Goal: Task Accomplishment & Management: Manage account settings

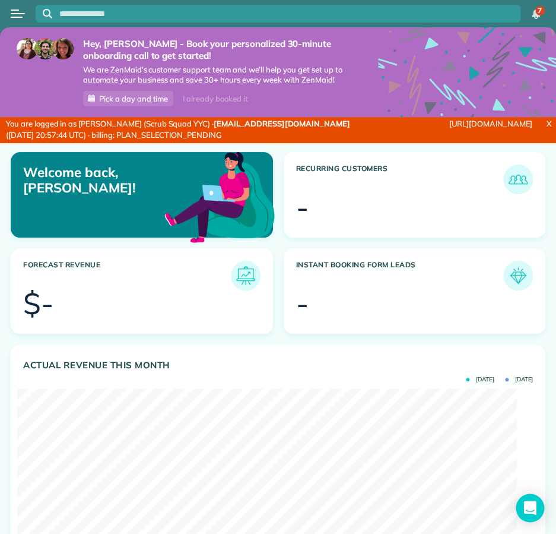
scroll to position [222, 499]
click at [21, 11] on button "Open menu" at bounding box center [18, 13] width 14 height 13
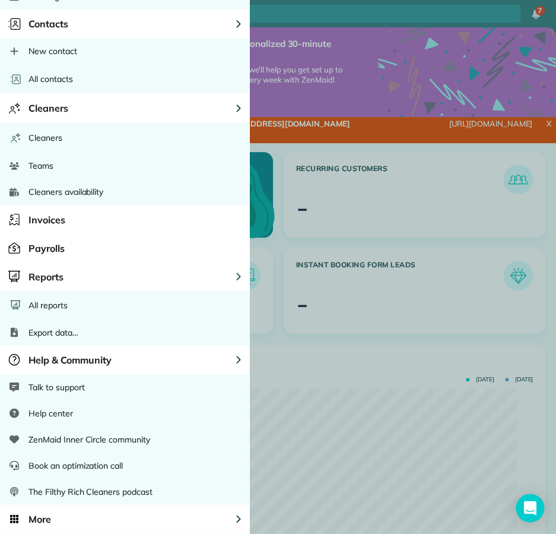
scroll to position [609, 0]
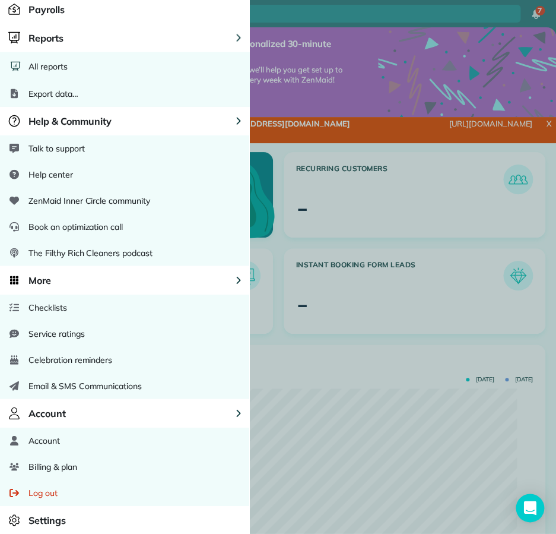
click at [75, 466] on span "Billing & plan" at bounding box center [52, 467] width 48 height 12
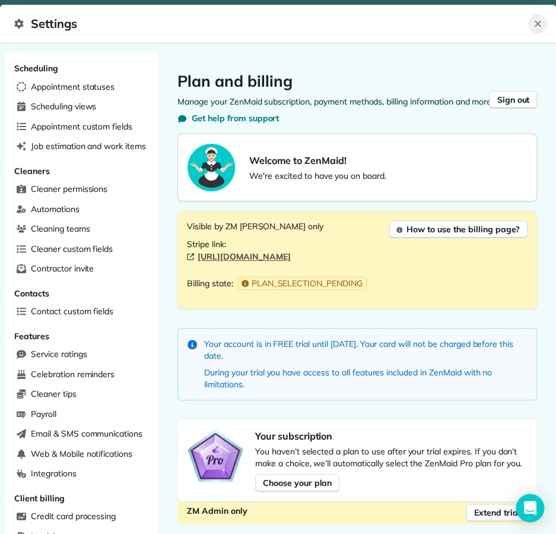
click at [536, 21] on icon "Close" at bounding box center [538, 24] width 6 height 6
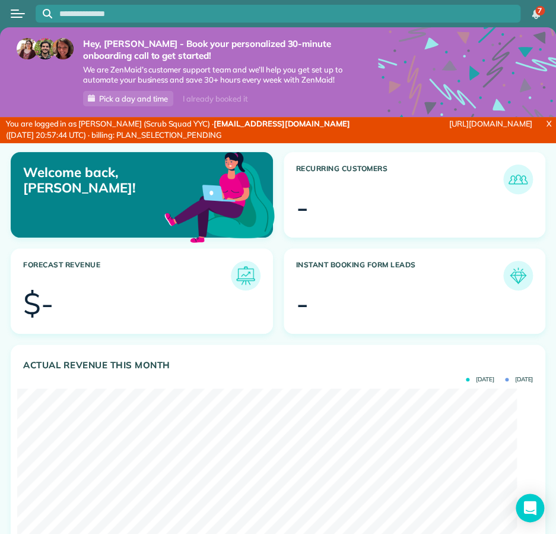
drag, startPoint x: 123, startPoint y: 202, endPoint x: 96, endPoint y: 170, distance: 42.1
click at [120, 196] on p "Welcome back, Sara!" at bounding box center [106, 179] width 166 height 31
click at [10, 6] on div at bounding box center [18, 14] width 36 height 26
click at [12, 10] on div "Open menu" at bounding box center [15, 9] width 8 height 1
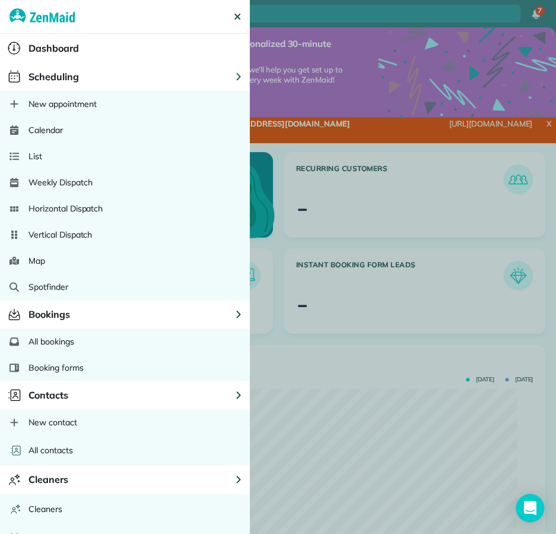
click at [58, 126] on span "Calendar" at bounding box center [45, 130] width 34 height 12
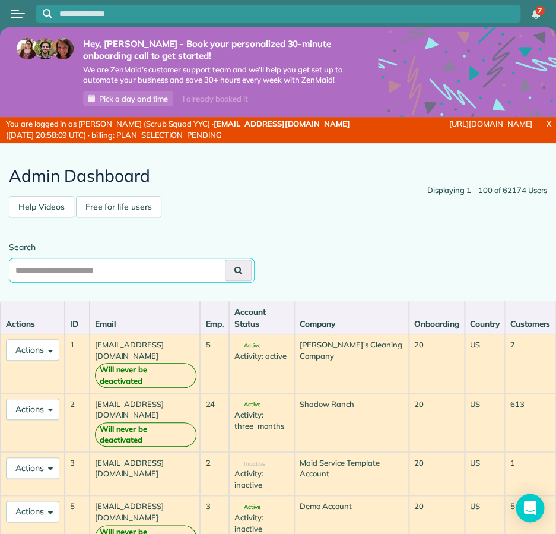
click at [172, 278] on input "text" at bounding box center [132, 270] width 246 height 25
paste input "**********"
type input "**********"
click at [236, 280] on button at bounding box center [238, 269] width 27 height 21
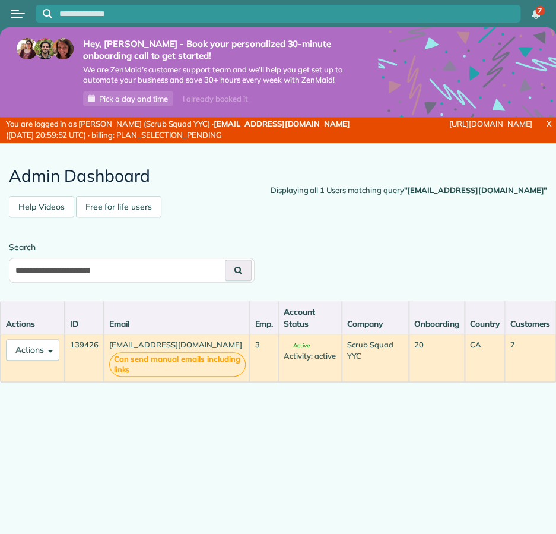
click at [168, 402] on div "Actions ID Email Emp. Account Status Company Onboarding Country Customers Actio…" at bounding box center [278, 436] width 556 height 272
click at [32, 356] on button "Actions" at bounding box center [32, 349] width 53 height 21
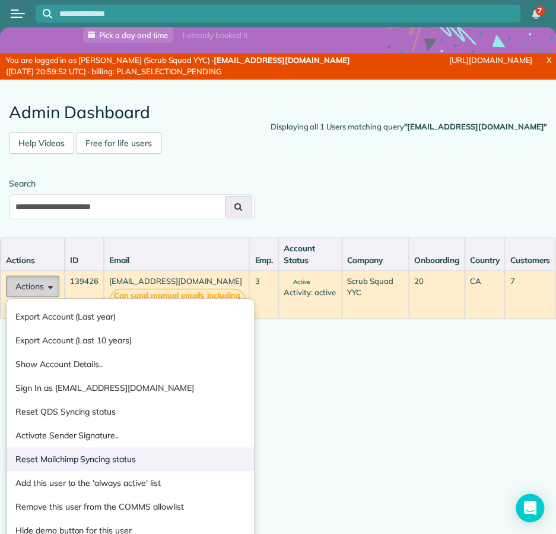
scroll to position [92, 0]
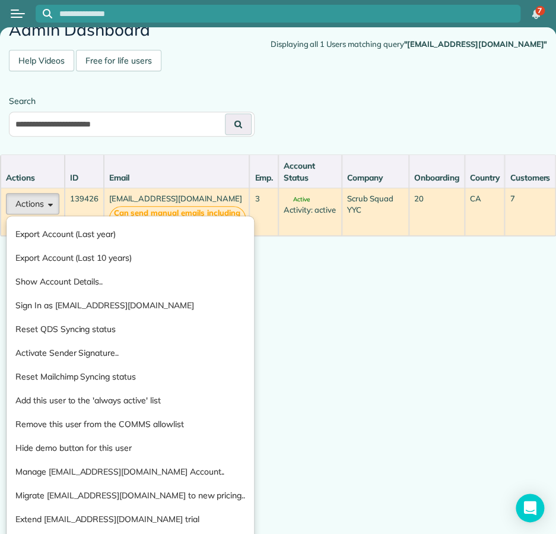
click at [270, 438] on div "**********" at bounding box center [278, 247] width 556 height 500
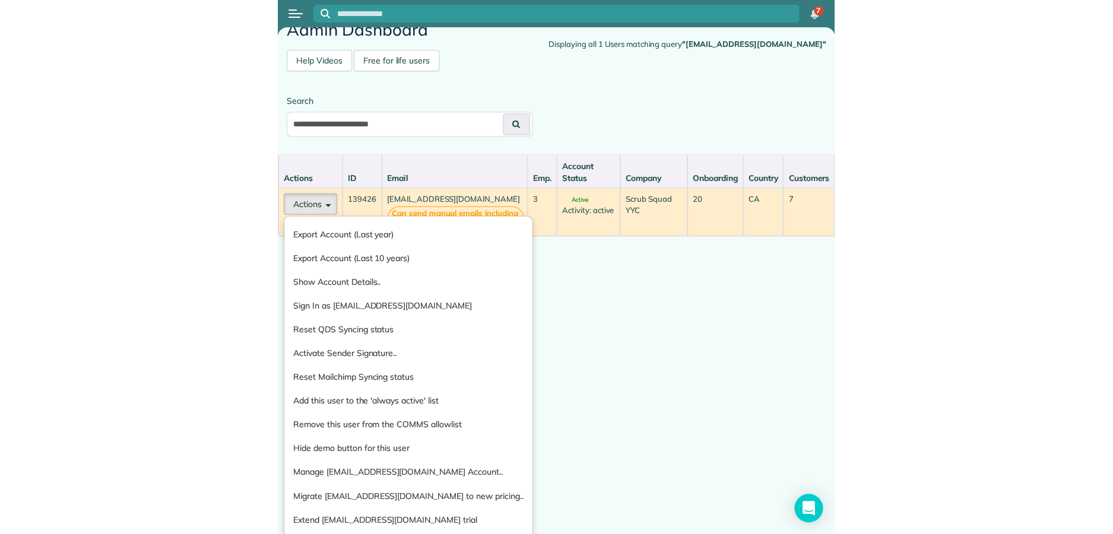
scroll to position [0, 0]
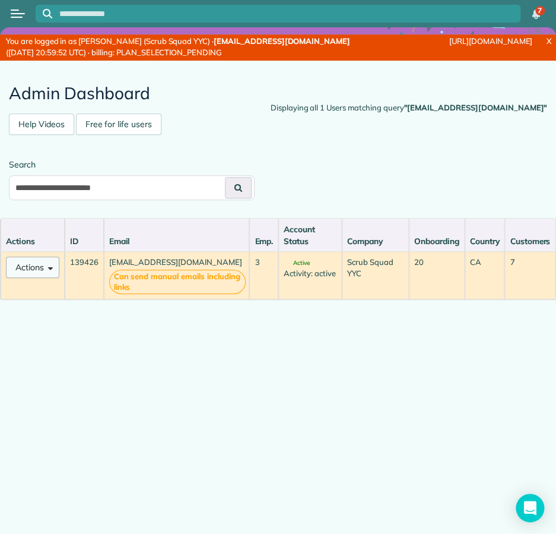
click at [52, 269] on span at bounding box center [48, 266] width 9 height 9
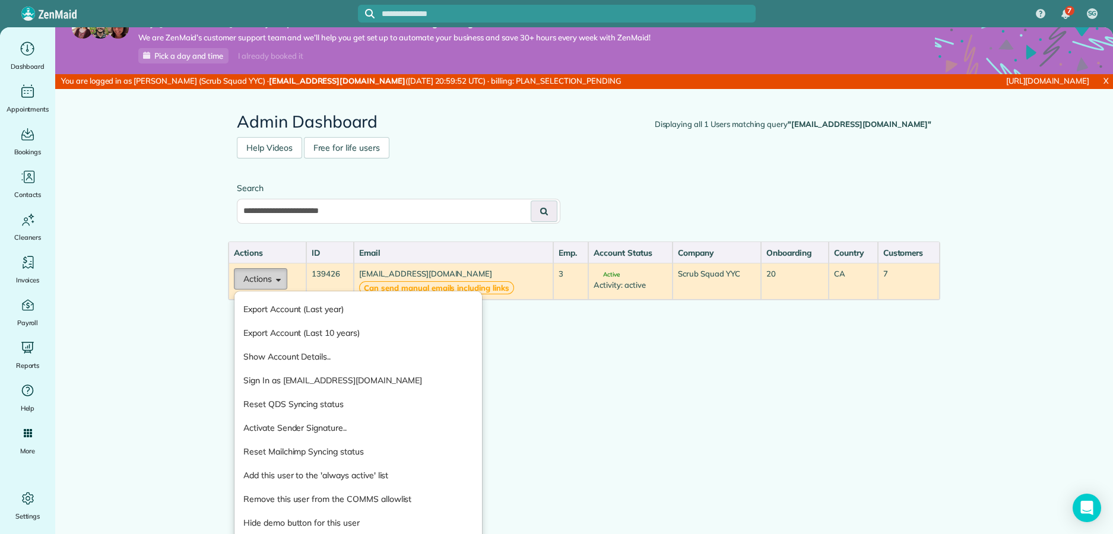
scroll to position [21, 0]
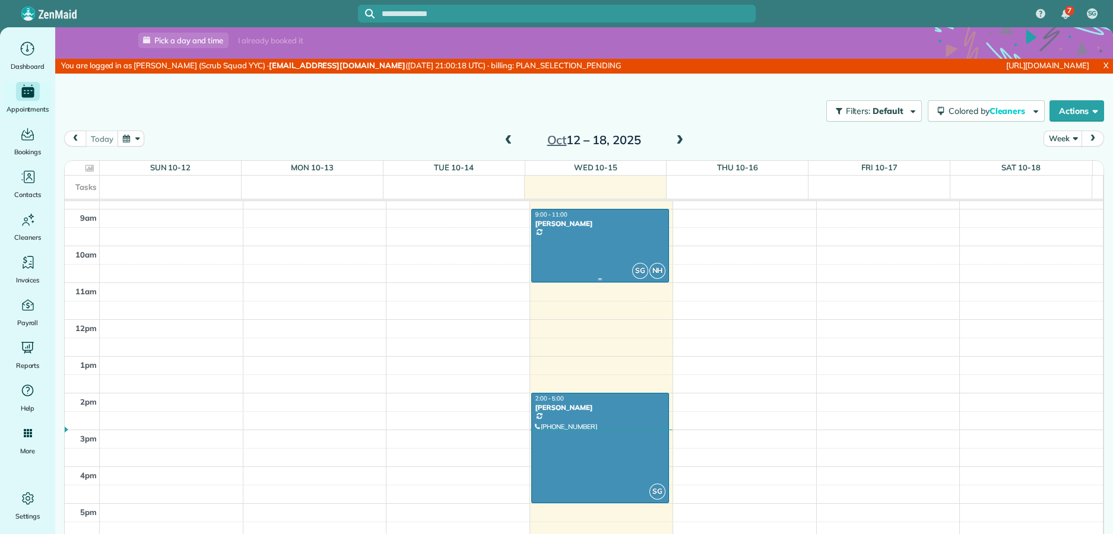
scroll to position [397, 0]
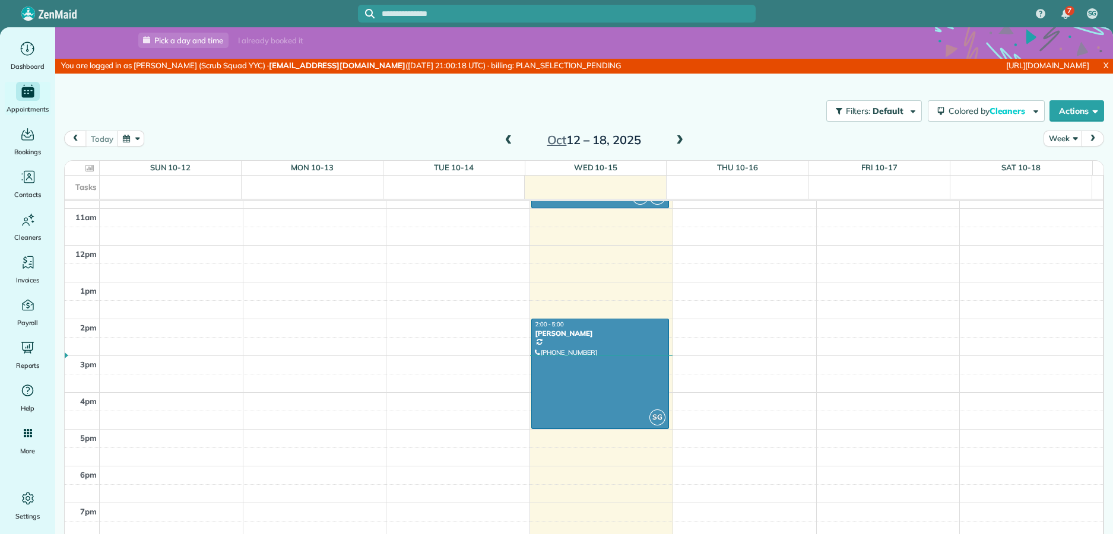
click at [556, 357] on div at bounding box center [600, 373] width 137 height 109
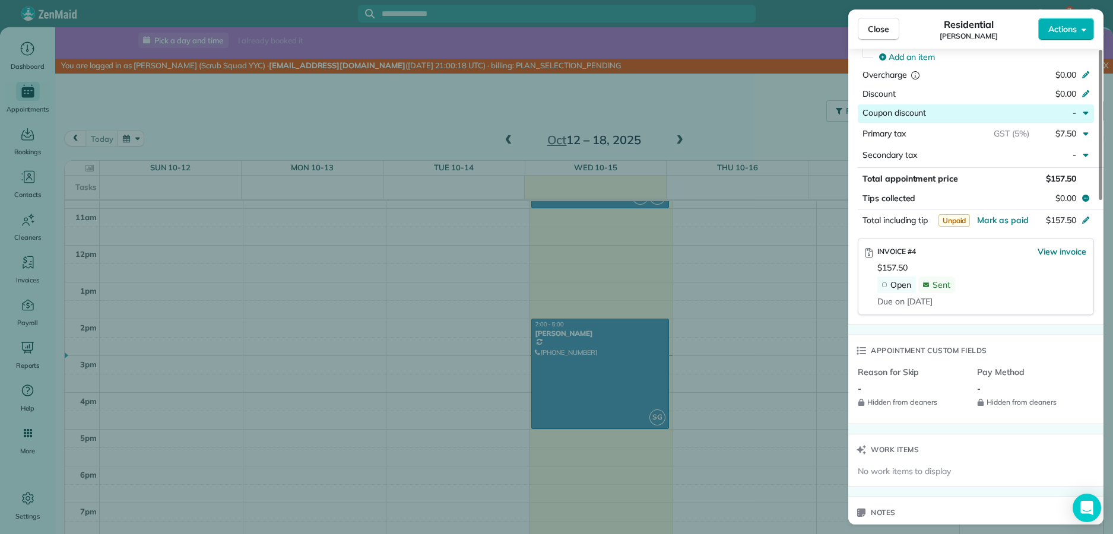
scroll to position [742, 0]
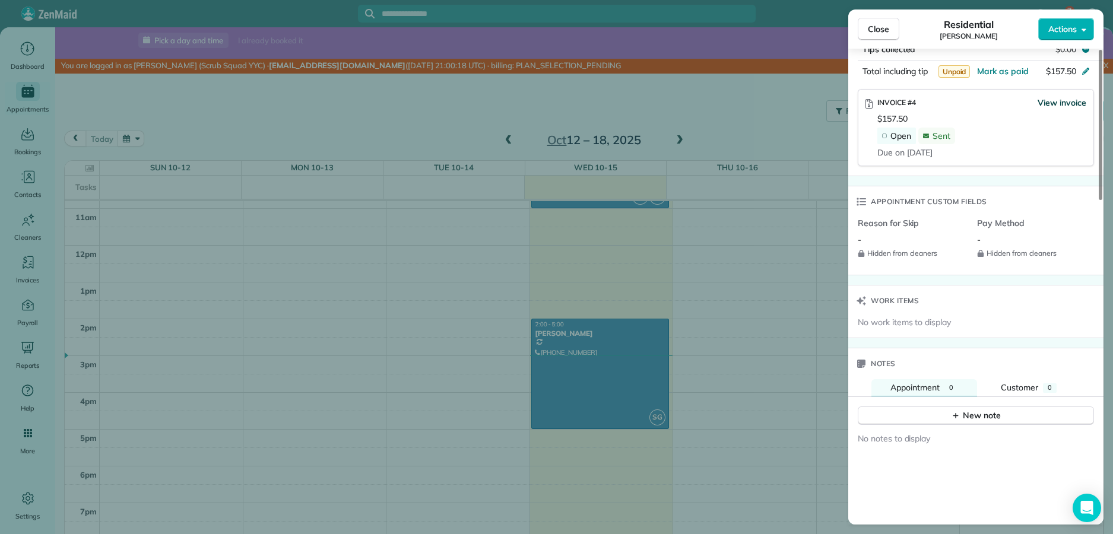
click at [556, 103] on span "View invoice" at bounding box center [1062, 103] width 49 height 12
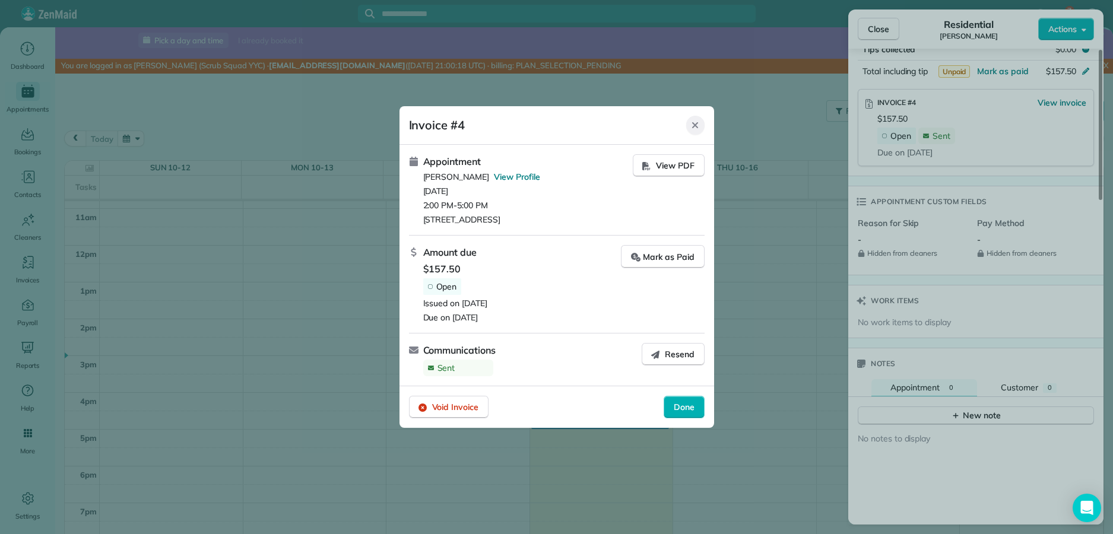
click at [556, 126] on icon "Close" at bounding box center [694, 125] width 9 height 9
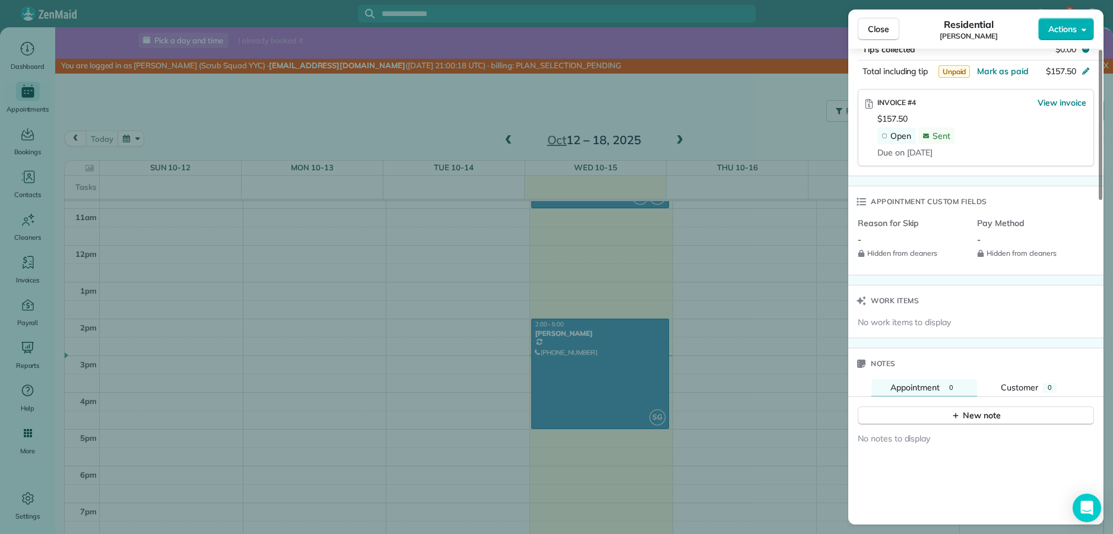
drag, startPoint x: 719, startPoint y: 94, endPoint x: 861, endPoint y: 112, distance: 143.0
click at [556, 96] on div "Close Residential Joey Actions Status Active Joey · Open profile MOBILE (403) 3…" at bounding box center [556, 267] width 1113 height 534
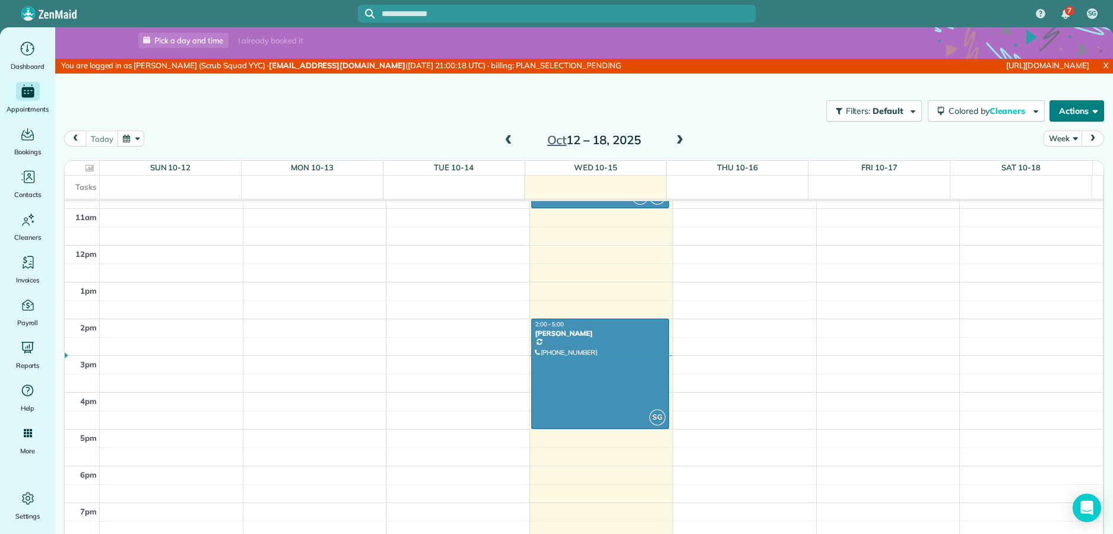
click at [556, 116] on button "Actions" at bounding box center [1076, 110] width 55 height 21
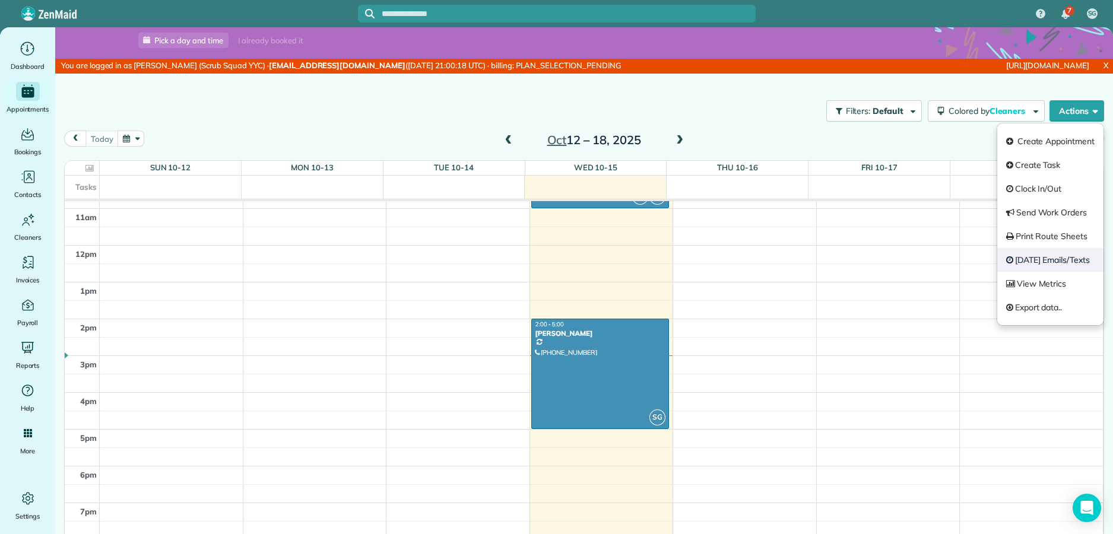
click at [556, 262] on link "Today's Emails/Texts" at bounding box center [1050, 260] width 106 height 24
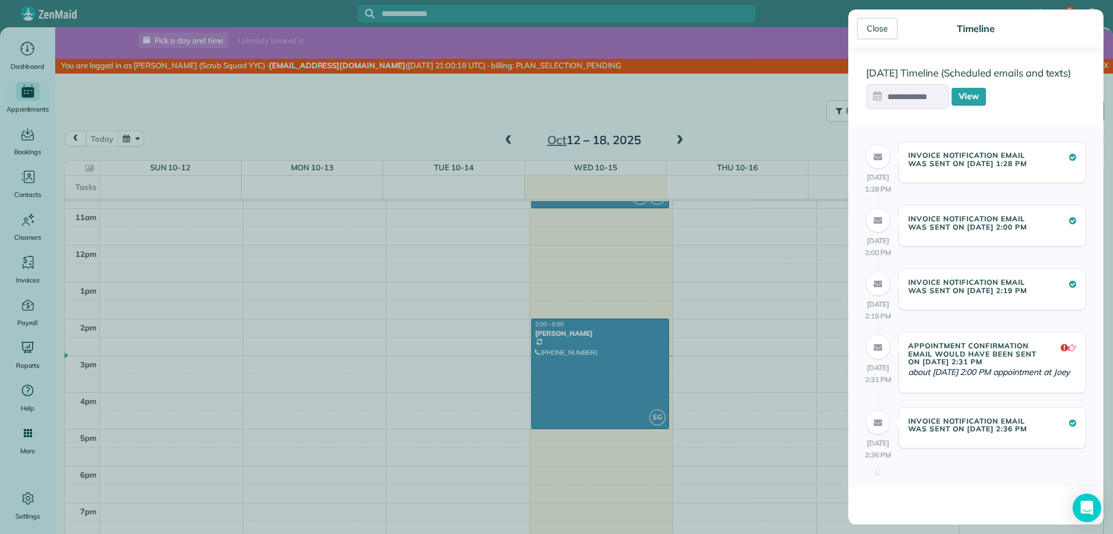
click at [556, 269] on div "Close Timeline 15 Oct Timeline (Scheduled emails and texts) View 15 Oct 1:28 PM…" at bounding box center [556, 267] width 1113 height 534
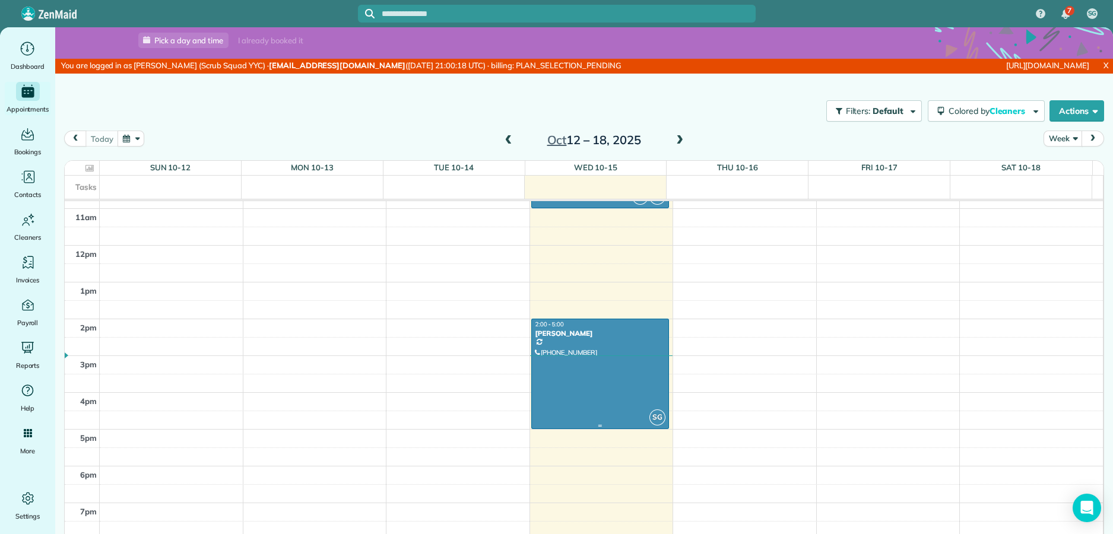
click at [556, 344] on div at bounding box center [600, 373] width 137 height 109
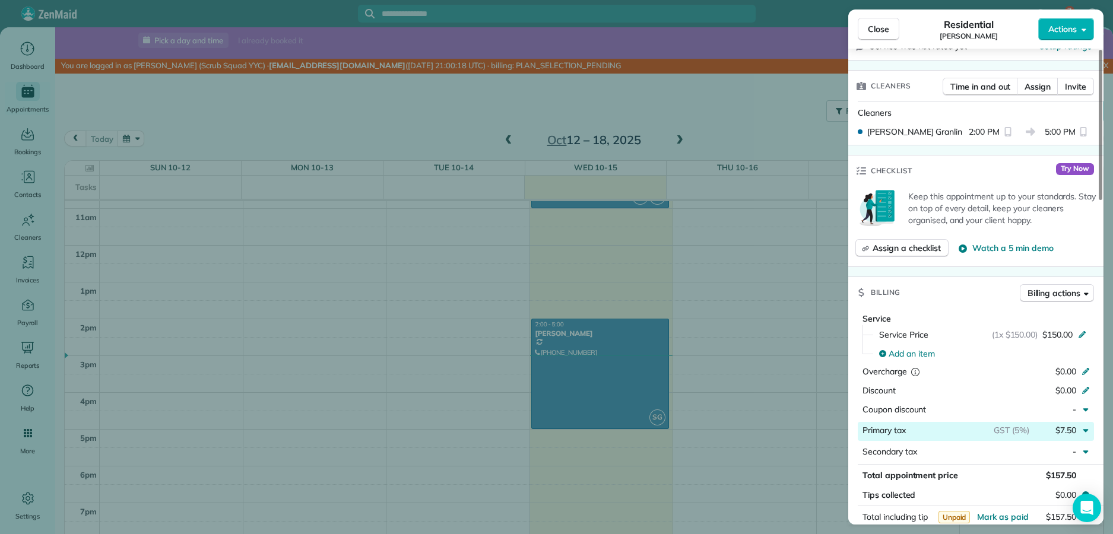
scroll to position [445, 0]
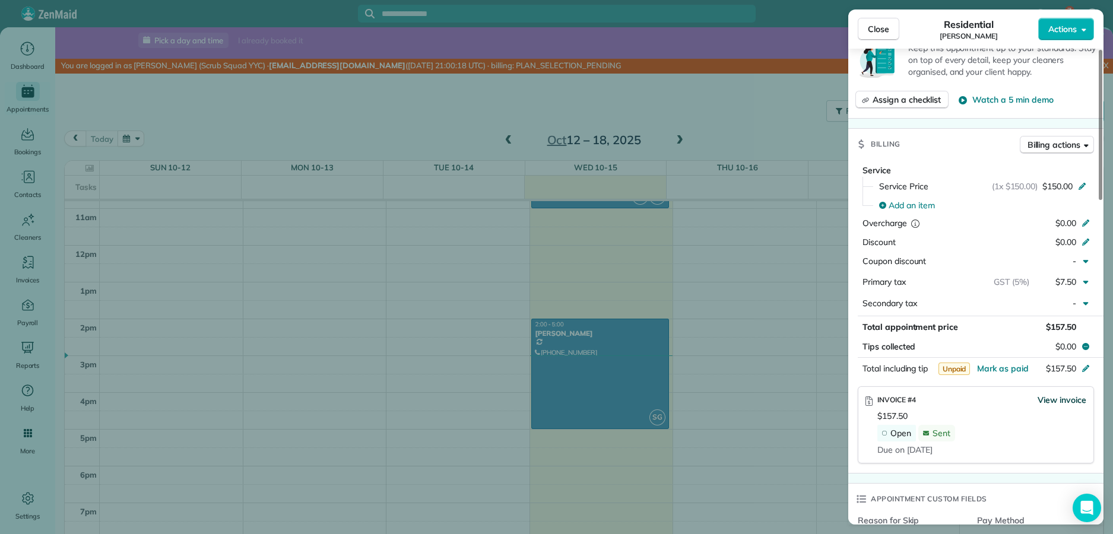
click at [556, 398] on span "View invoice" at bounding box center [1062, 400] width 49 height 12
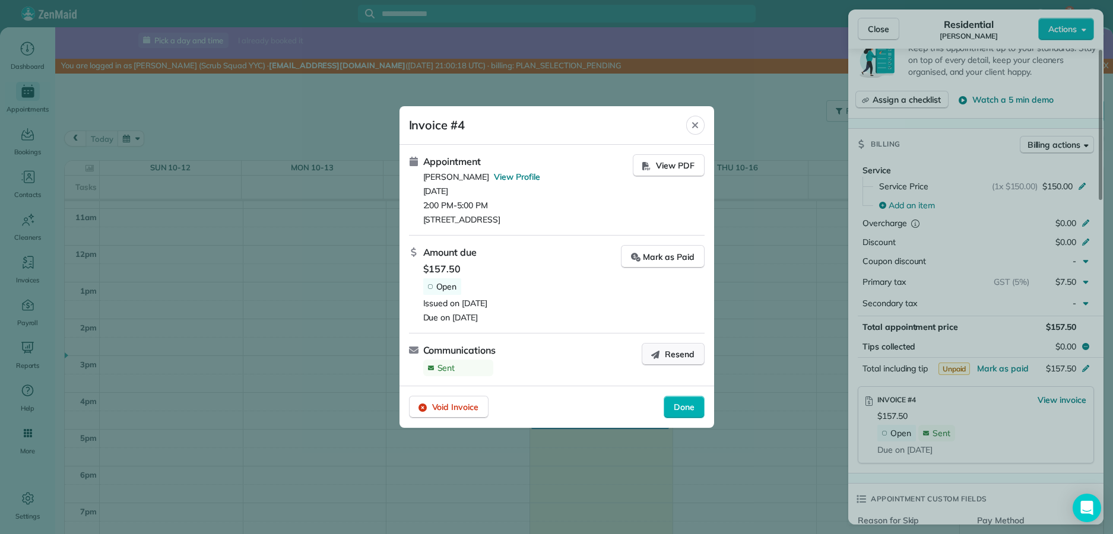
click at [556, 364] on button "Resend" at bounding box center [673, 354] width 63 height 23
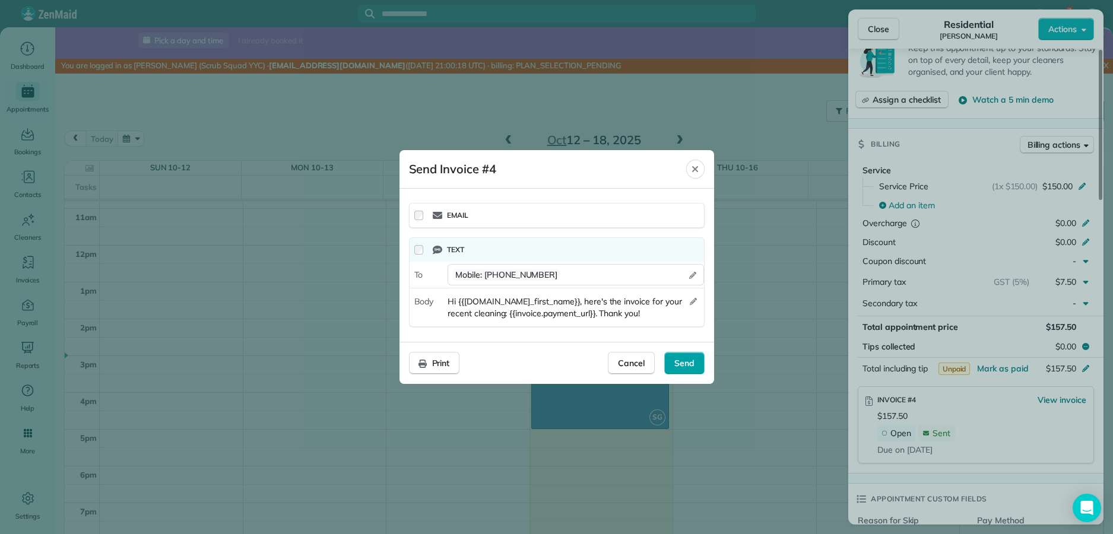
click at [556, 358] on span "Send" at bounding box center [684, 363] width 20 height 12
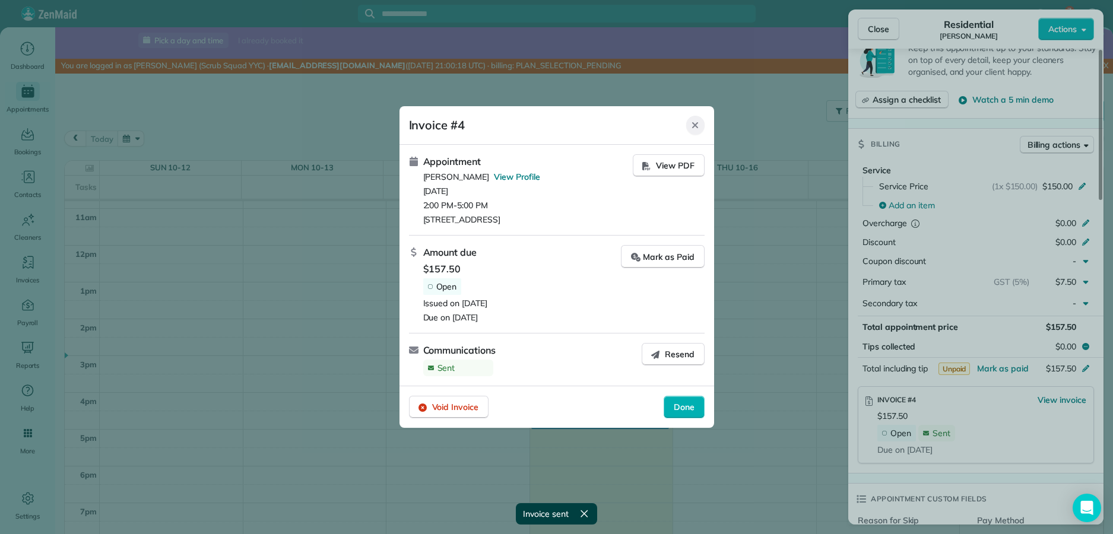
click at [556, 128] on icon "Close" at bounding box center [694, 125] width 9 height 9
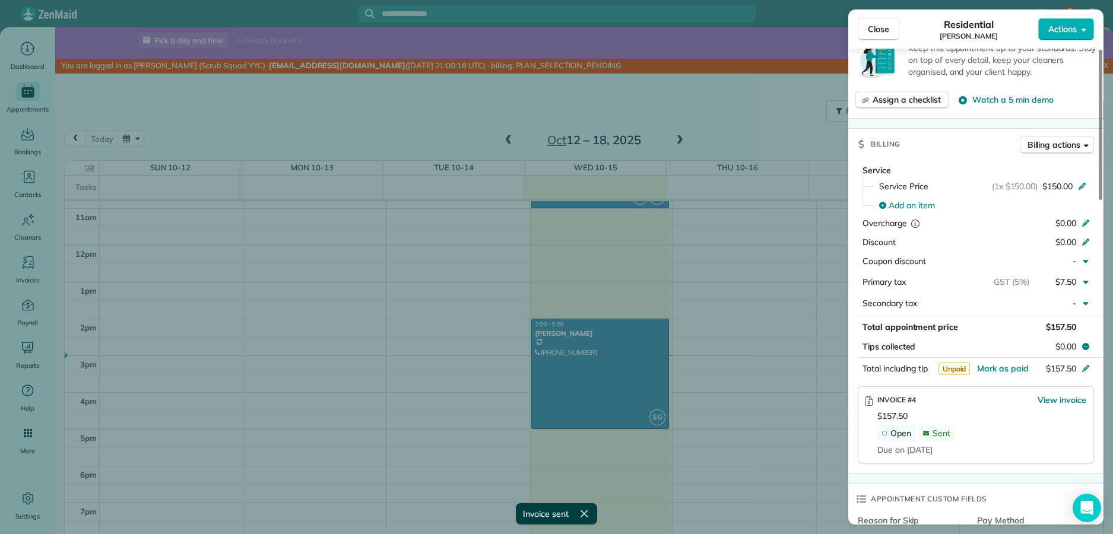
click at [556, 120] on div "Close Residential Joey Actions Status Active Joey · Open profile MOBILE (403) 3…" at bounding box center [556, 267] width 1113 height 534
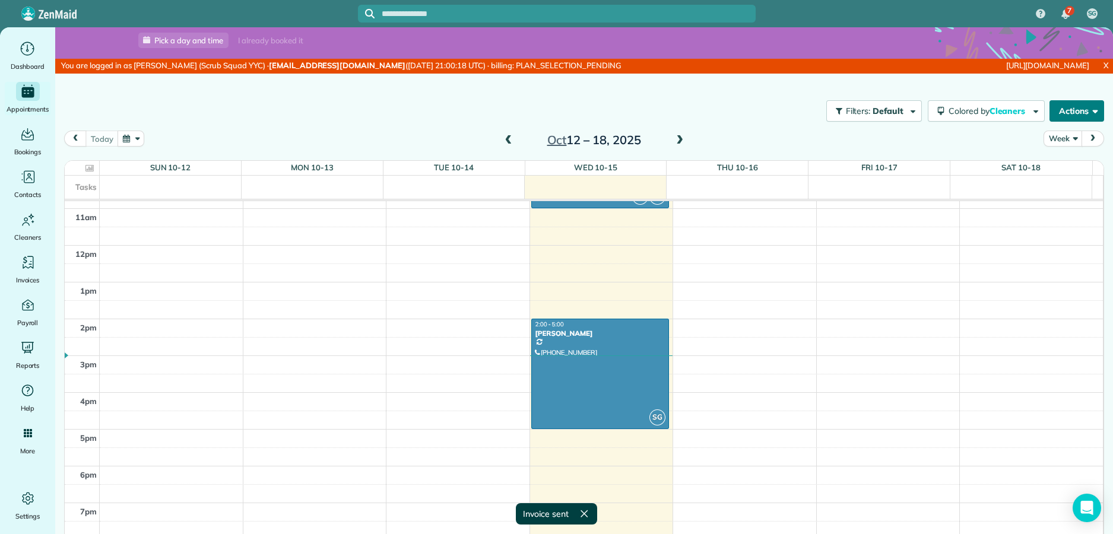
click at [556, 105] on button "Actions" at bounding box center [1076, 110] width 55 height 21
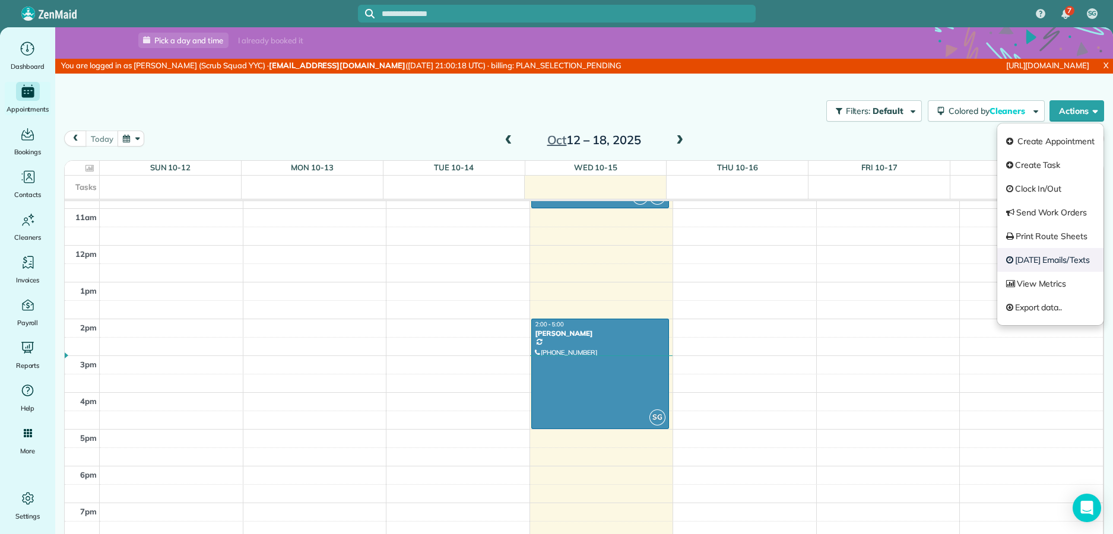
click at [556, 266] on link "Today's Emails/Texts" at bounding box center [1050, 260] width 106 height 24
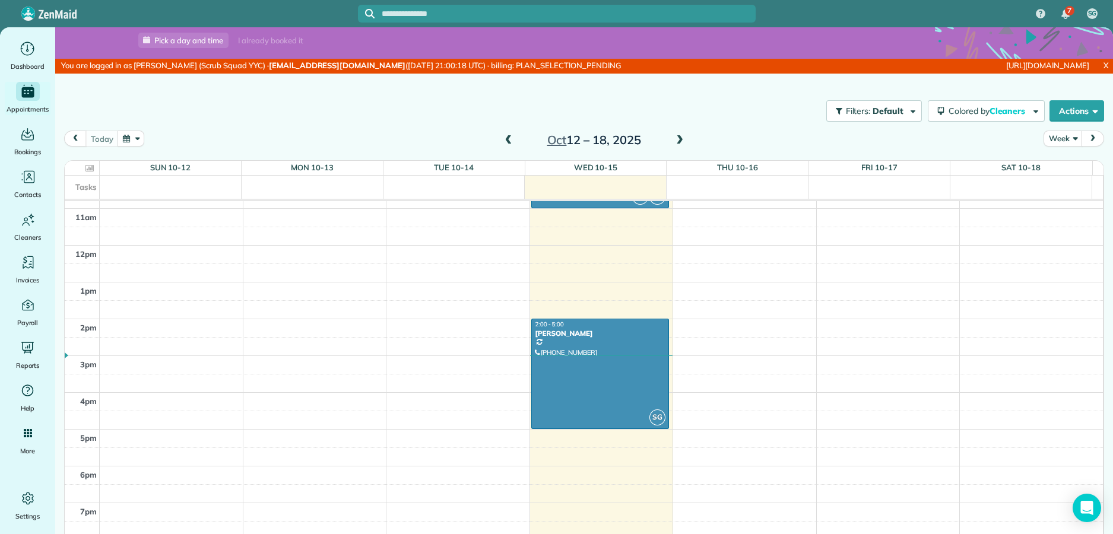
drag, startPoint x: 749, startPoint y: 147, endPoint x: 407, endPoint y: 56, distance: 353.8
click at [556, 141] on div "Close Timeline 15 Oct Timeline (Scheduled emails and texts) View 15 Oct 1:28 PM…" at bounding box center [556, 267] width 1113 height 534
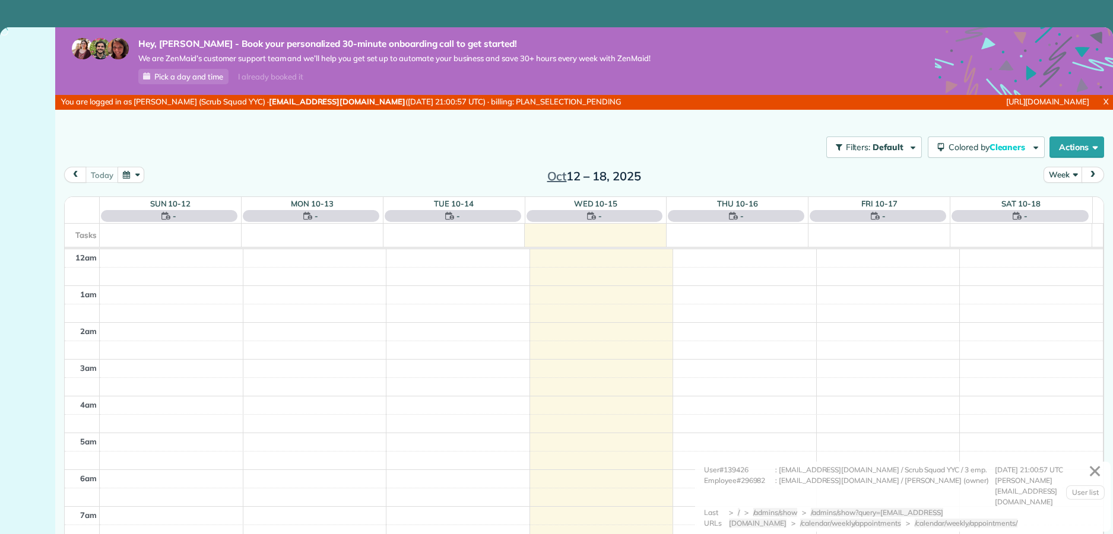
scroll to position [258, 0]
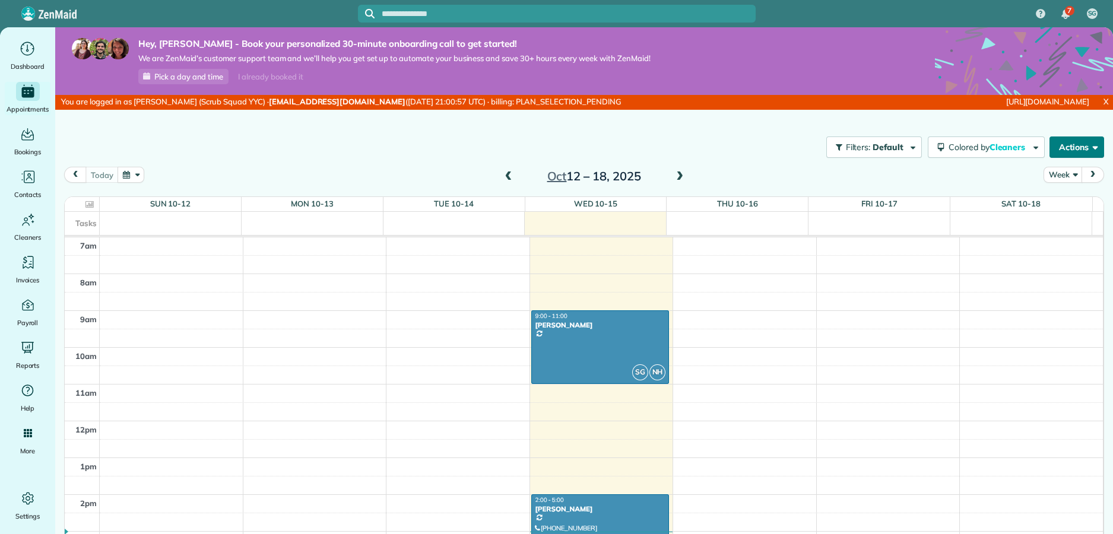
click at [1089, 150] on button "Actions" at bounding box center [1076, 147] width 55 height 21
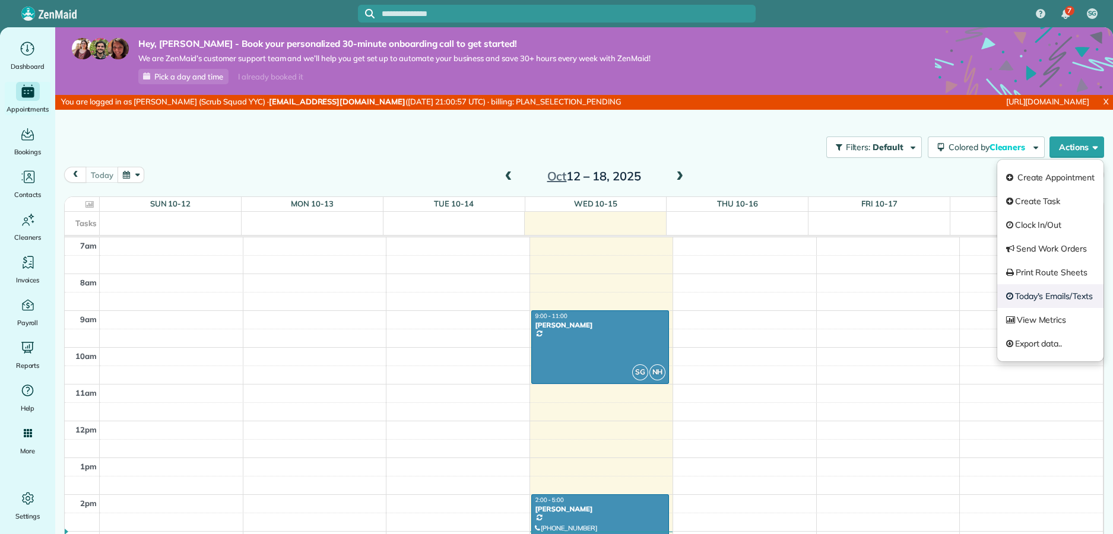
click at [1033, 301] on link "Today's Emails/Texts" at bounding box center [1050, 296] width 106 height 24
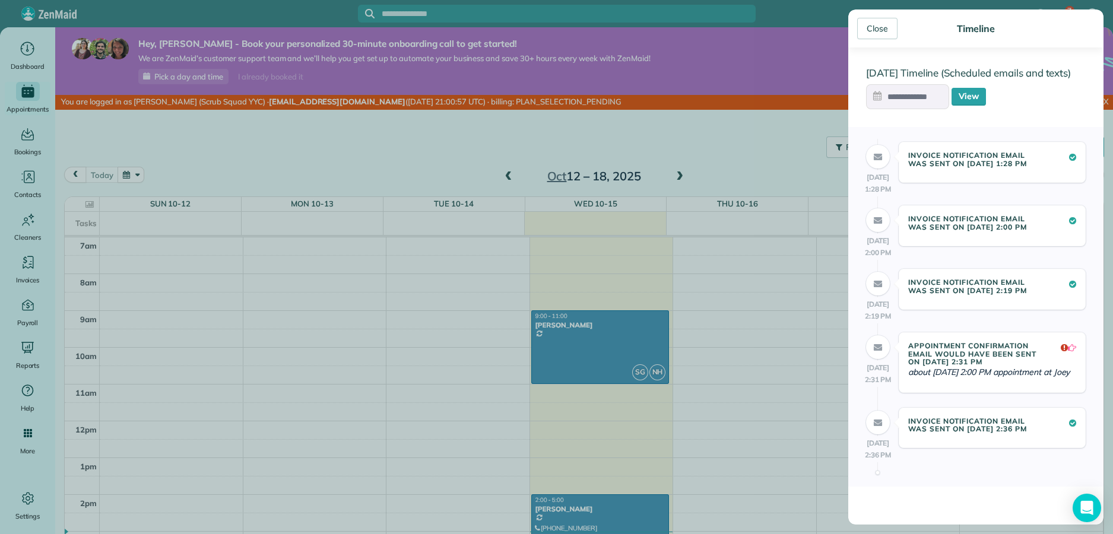
click at [753, 170] on div "Close Timeline 15 Oct Timeline (Scheduled emails and texts) View 15 Oct 1:28 PM…" at bounding box center [556, 267] width 1113 height 534
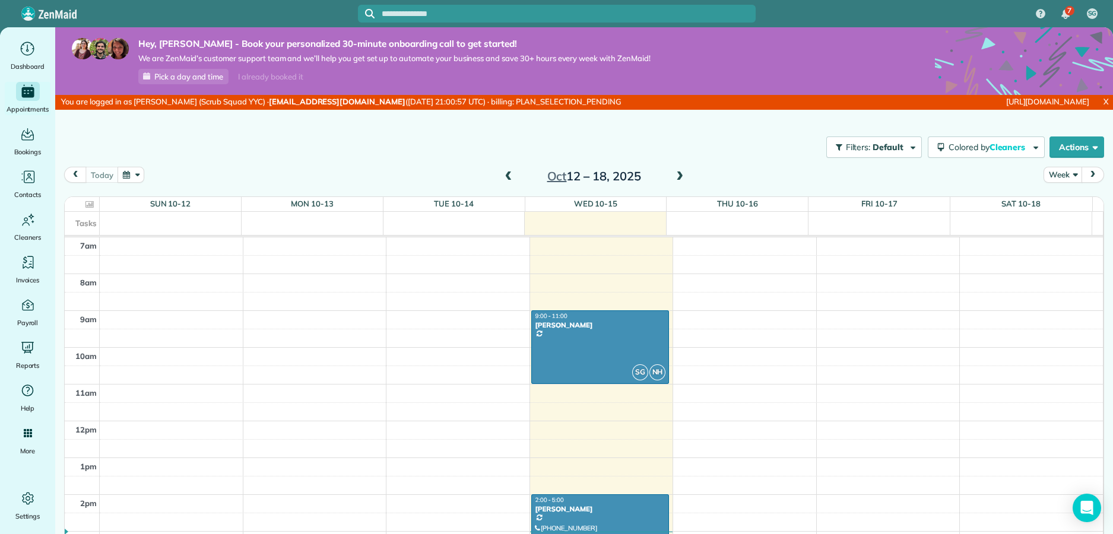
scroll to position [515, 0]
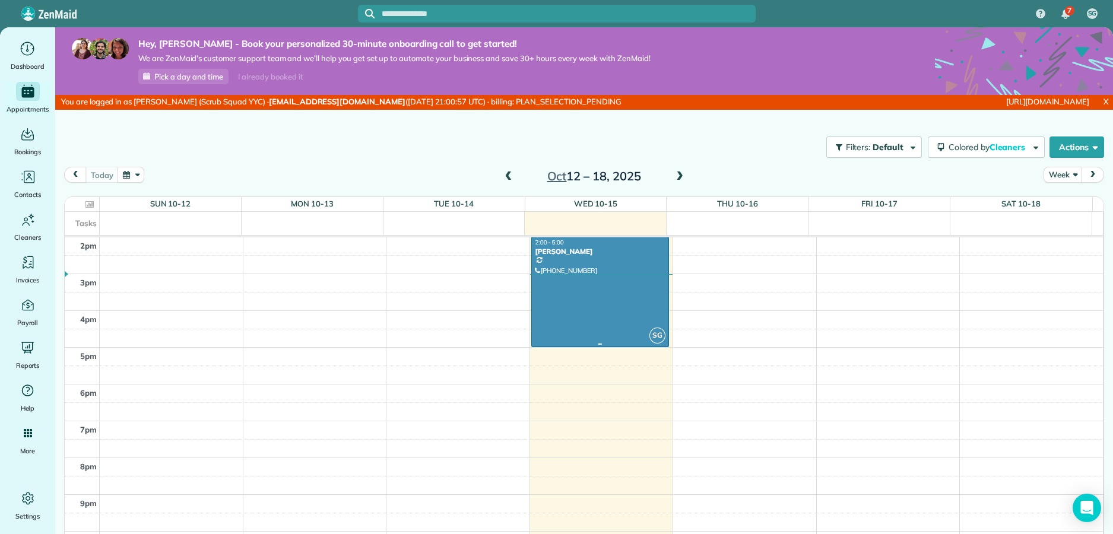
click at [589, 298] on div at bounding box center [600, 291] width 137 height 109
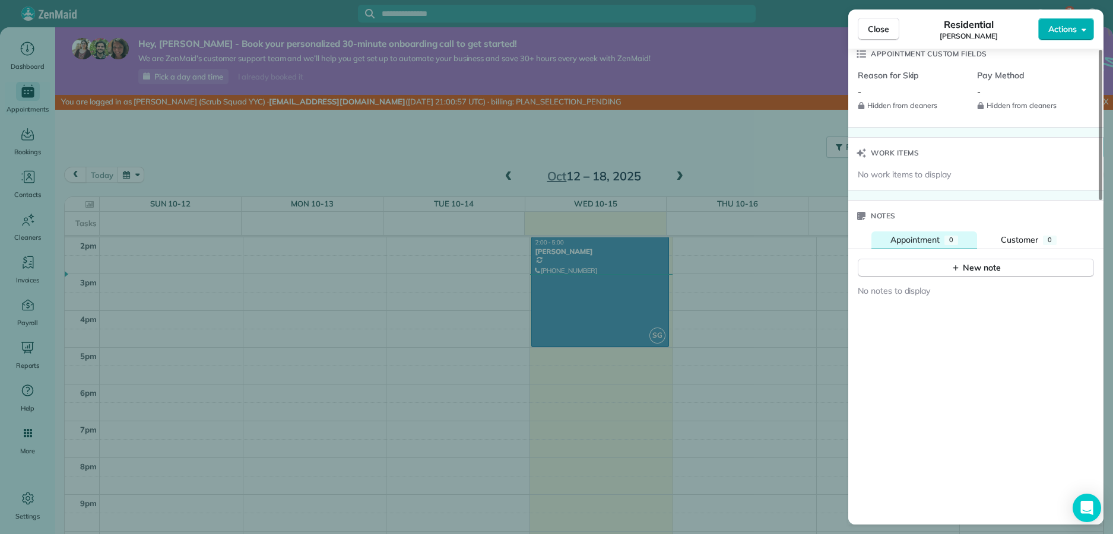
scroll to position [1026, 0]
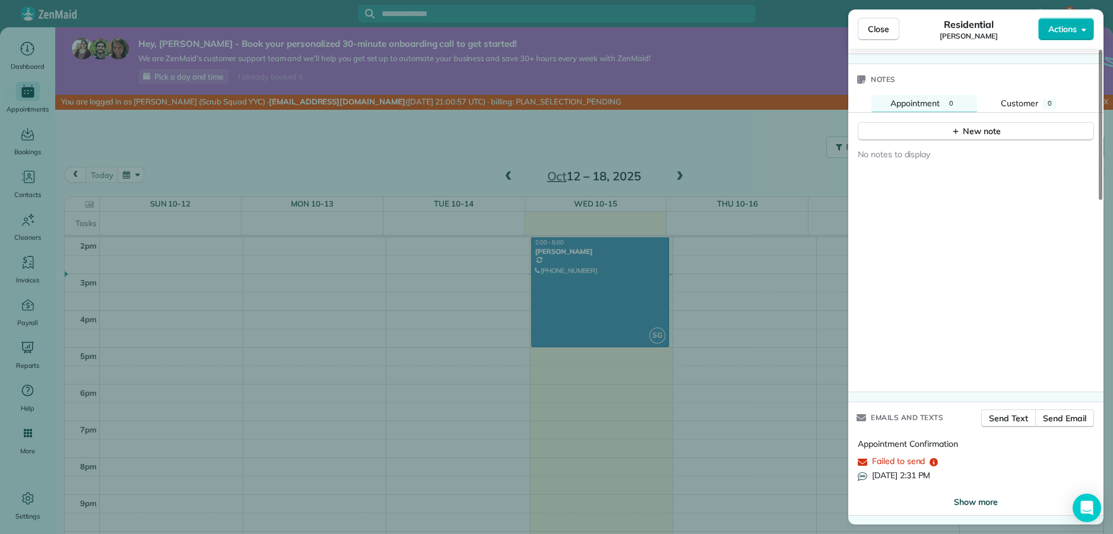
click at [976, 500] on span "Show more" at bounding box center [976, 502] width 44 height 12
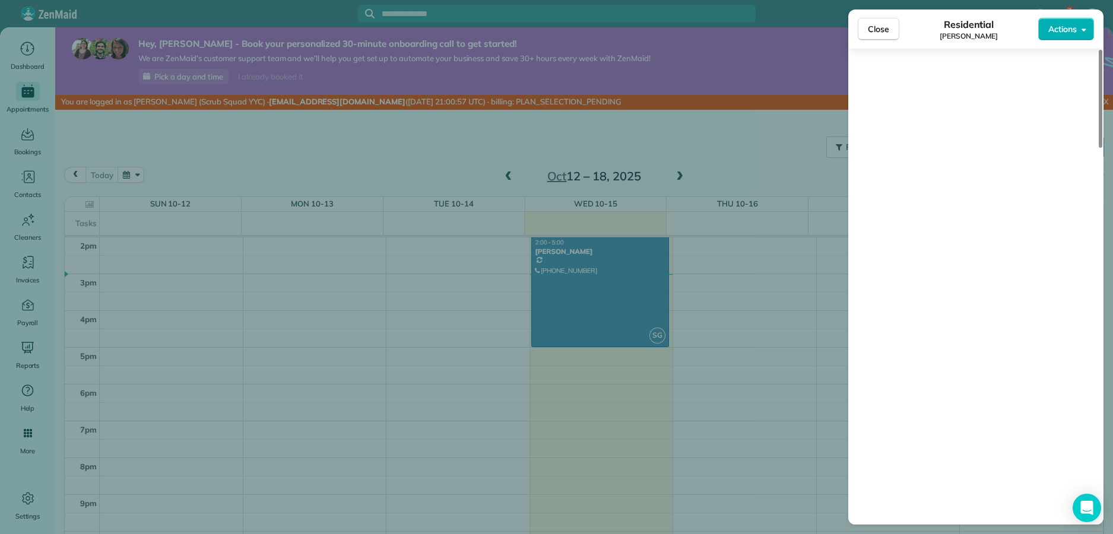
scroll to position [1279, 0]
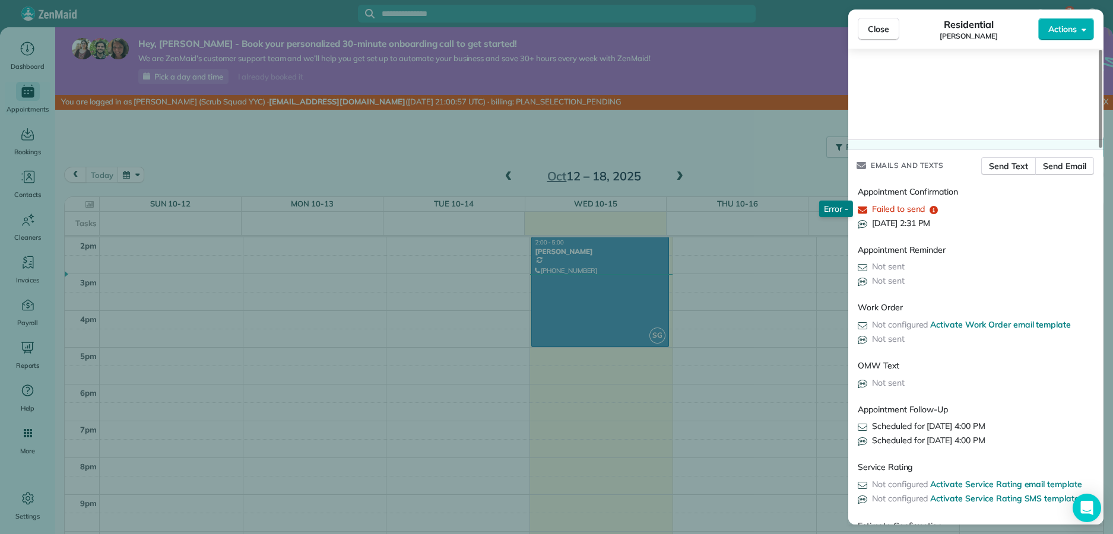
click at [933, 208] on icon "reset" at bounding box center [934, 210] width 8 height 8
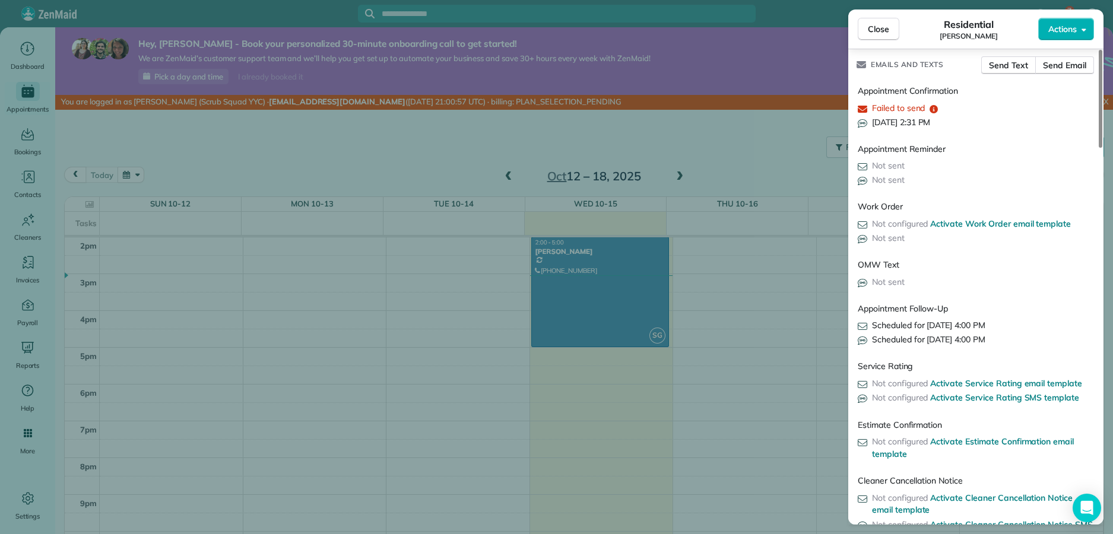
scroll to position [489, 0]
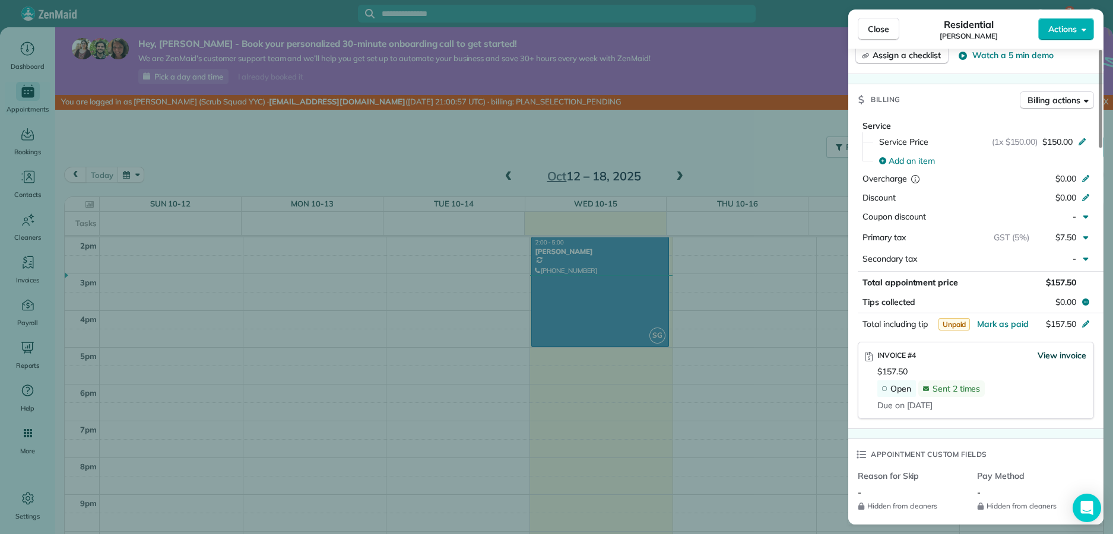
click at [1046, 357] on span "View invoice" at bounding box center [1062, 356] width 49 height 12
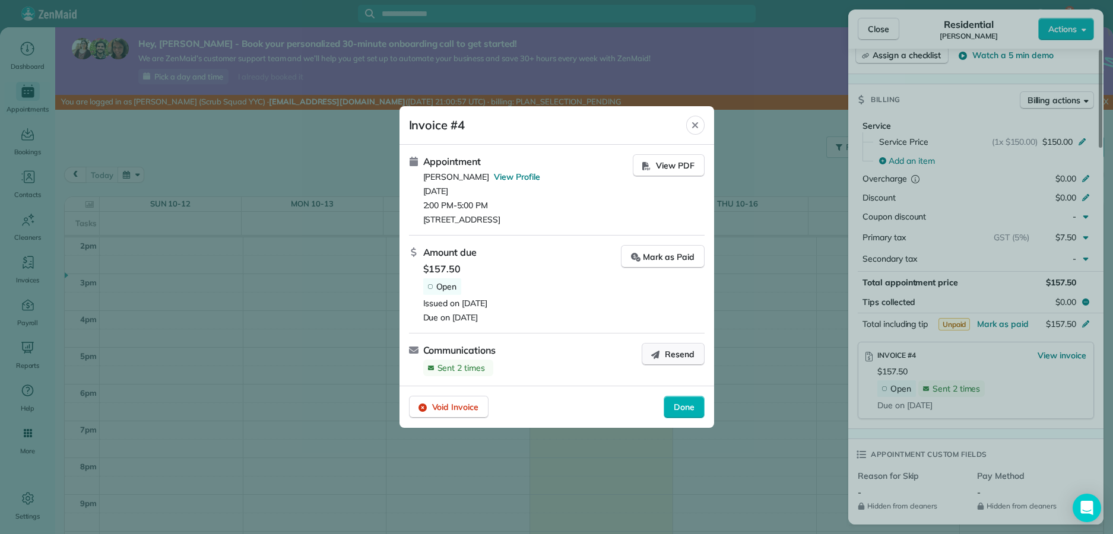
click at [662, 356] on button "Resend" at bounding box center [673, 354] width 63 height 23
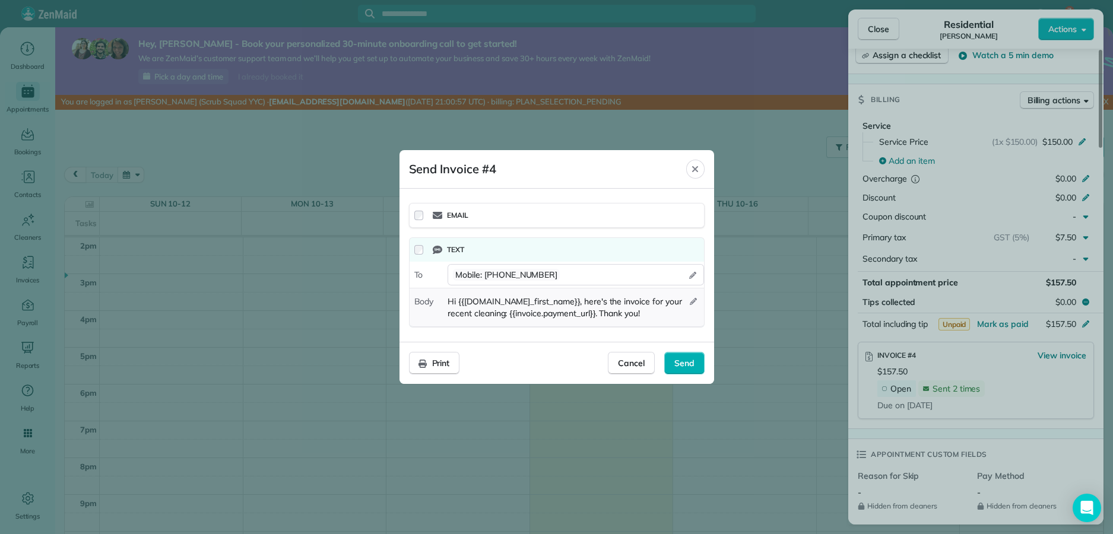
click at [520, 318] on span "Hi {{invoice.contact_first_name}}, here's the invoice for your recent cleaning:…" at bounding box center [569, 308] width 242 height 24
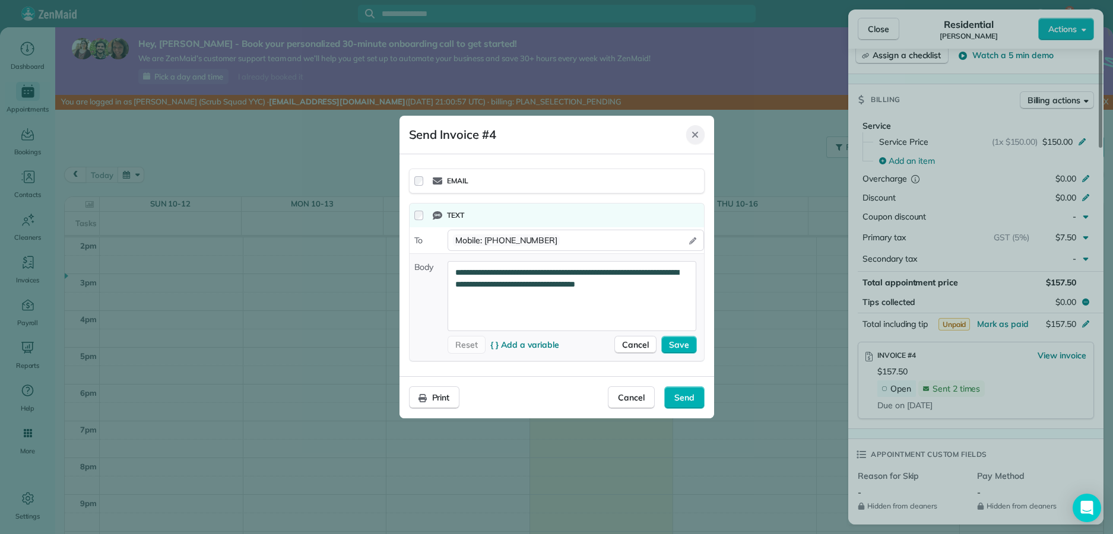
click at [696, 133] on icon "Close" at bounding box center [694, 134] width 9 height 9
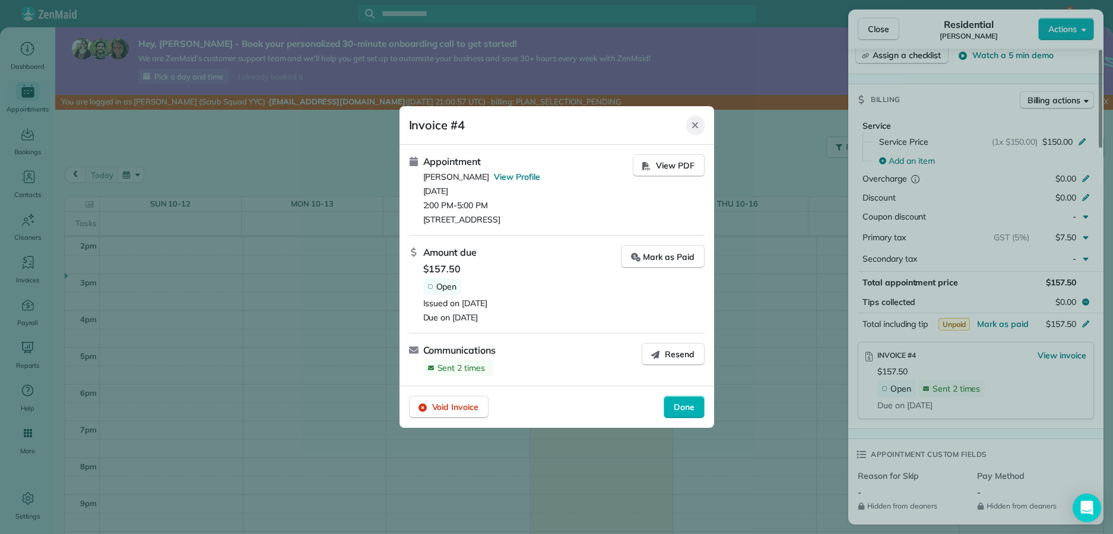
click at [700, 129] on div "Close" at bounding box center [695, 125] width 18 height 19
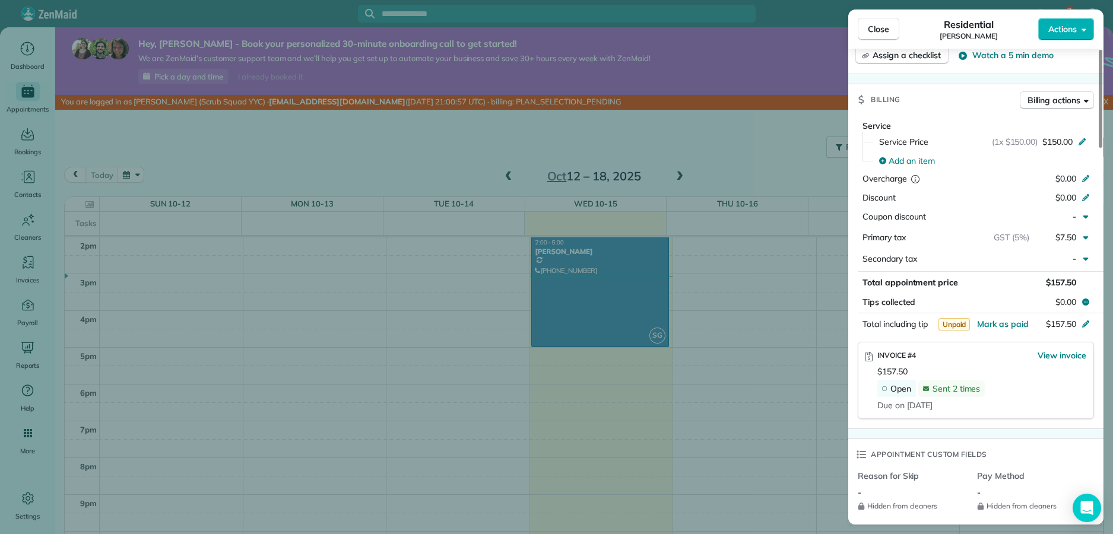
drag, startPoint x: 500, startPoint y: 362, endPoint x: 514, endPoint y: 349, distance: 18.9
click at [500, 362] on div "Close Residential Joey Actions Status Active Joey · Open profile MOBILE (403) 3…" at bounding box center [556, 267] width 1113 height 534
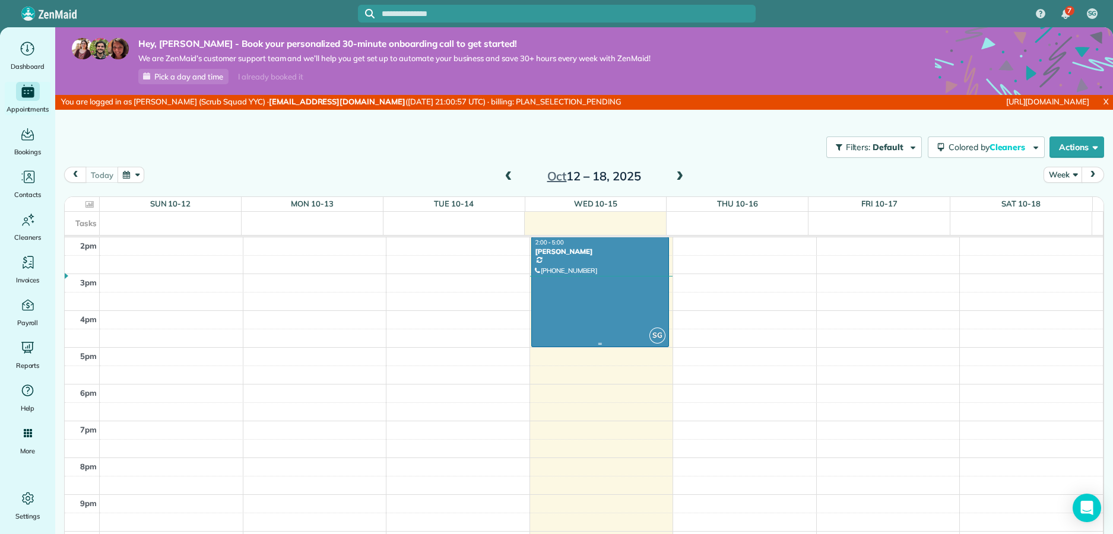
click at [578, 302] on div at bounding box center [600, 291] width 137 height 109
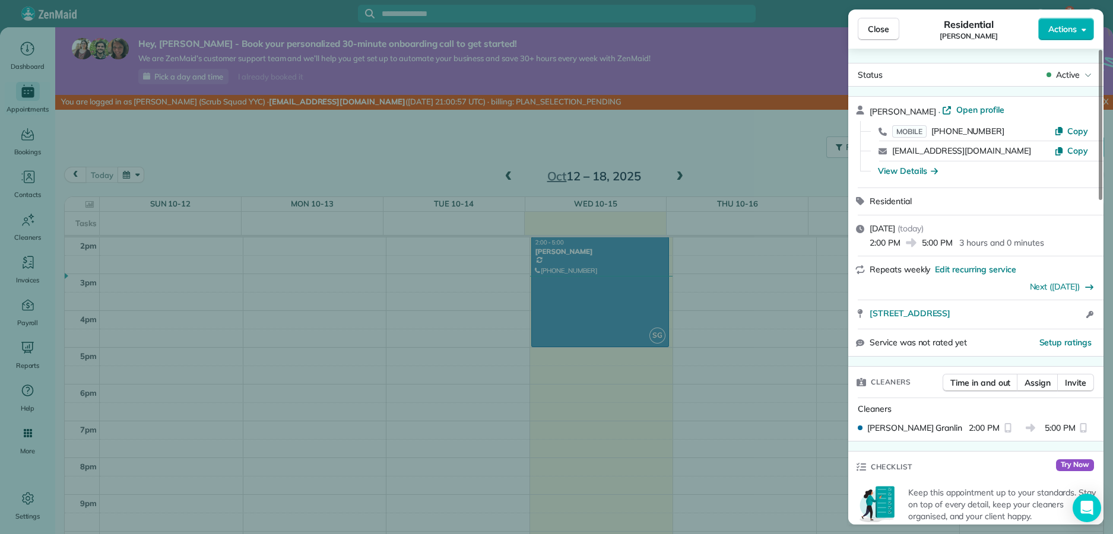
scroll to position [593, 0]
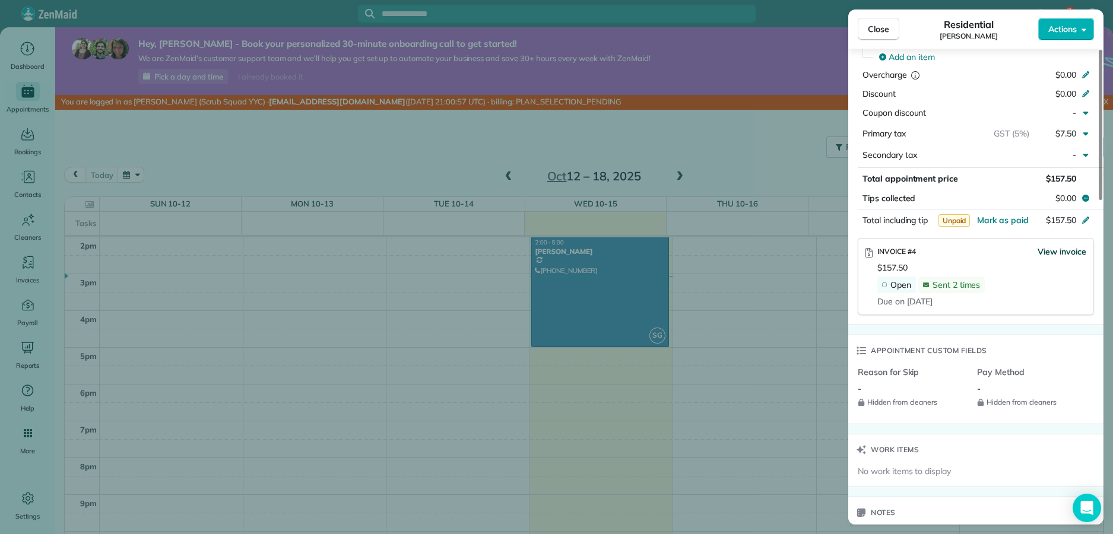
click at [1077, 246] on span "View invoice" at bounding box center [1062, 252] width 49 height 12
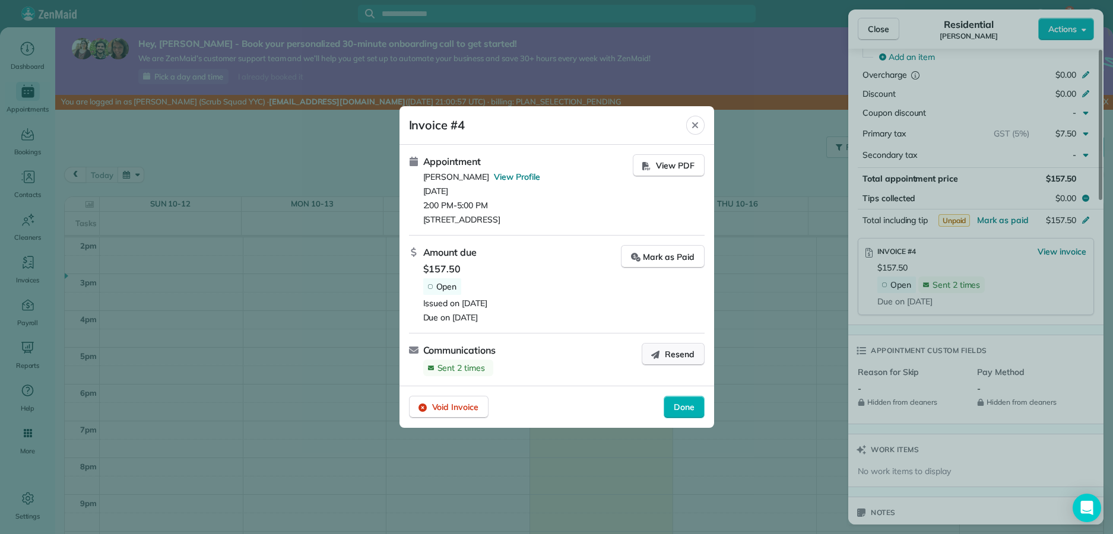
click at [651, 348] on button "Resend" at bounding box center [673, 354] width 63 height 23
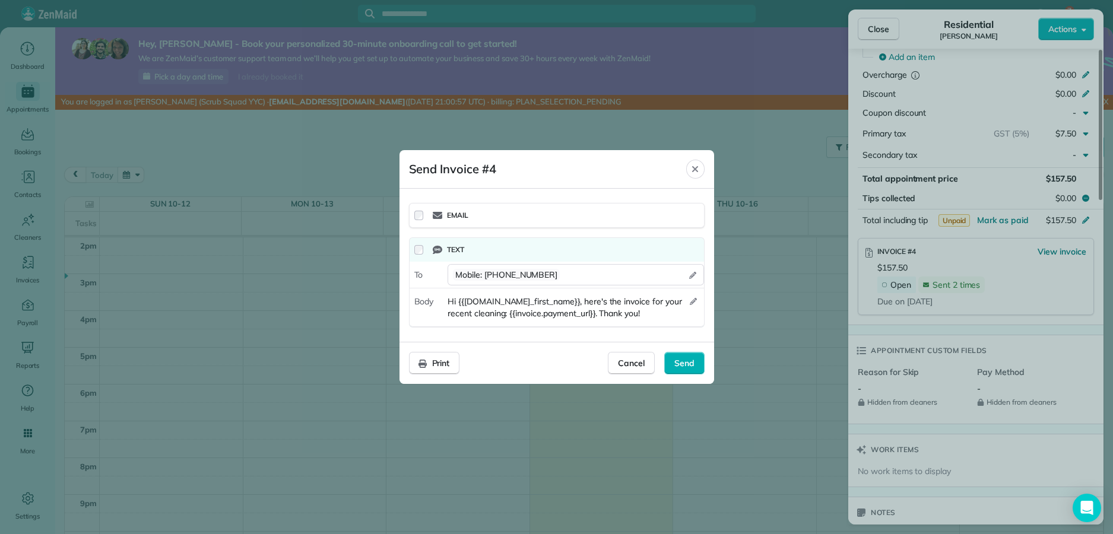
click at [745, 149] on div at bounding box center [556, 267] width 1113 height 534
click at [694, 167] on icon "Close" at bounding box center [695, 169] width 6 height 6
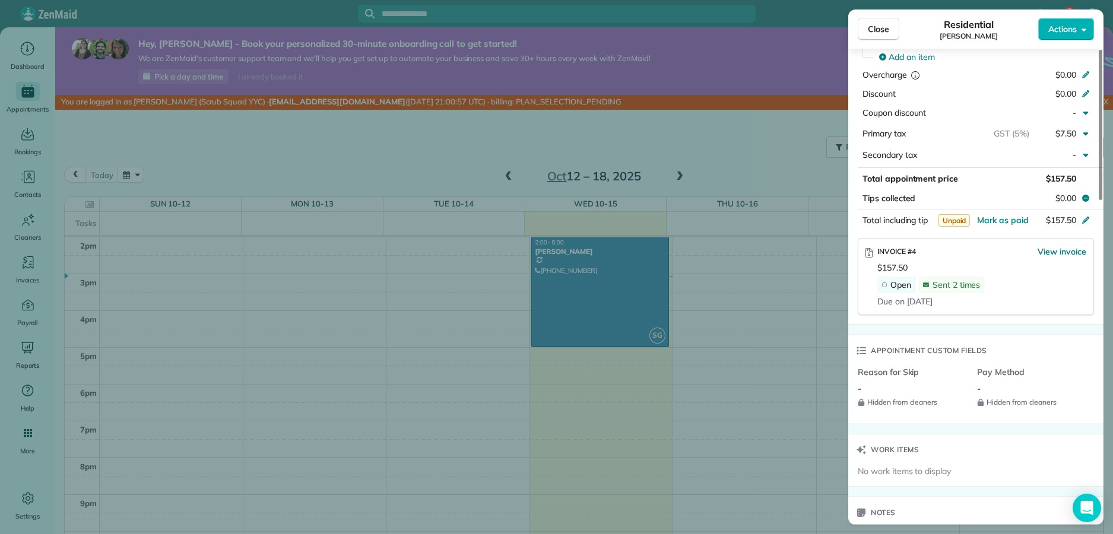
click at [712, 139] on header "Invoice #4 Close" at bounding box center [557, 126] width 312 height 38
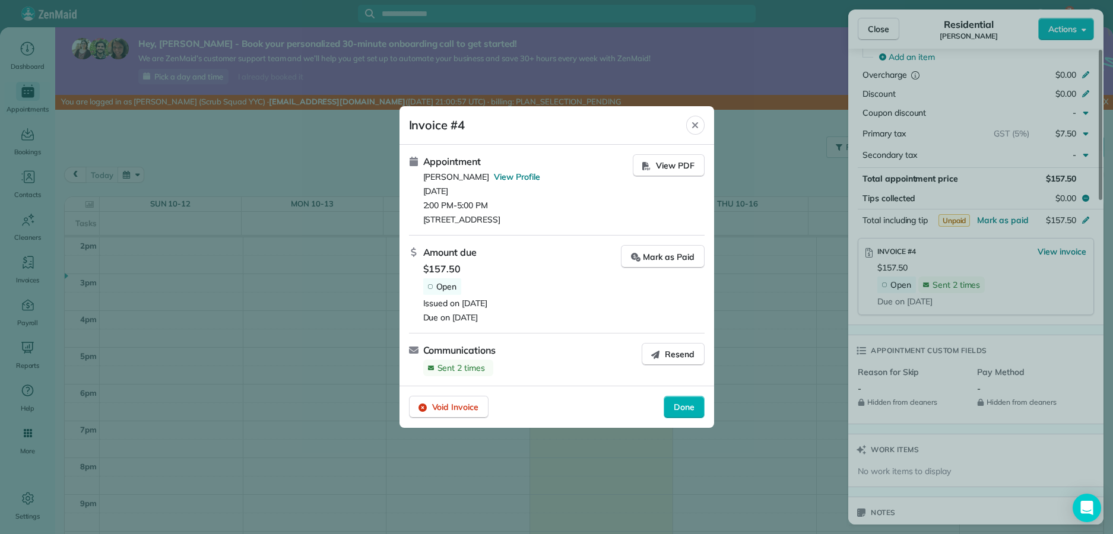
drag, startPoint x: 689, startPoint y: 124, endPoint x: 769, endPoint y: 99, distance: 84.1
click at [690, 123] on div "Close" at bounding box center [695, 125] width 18 height 19
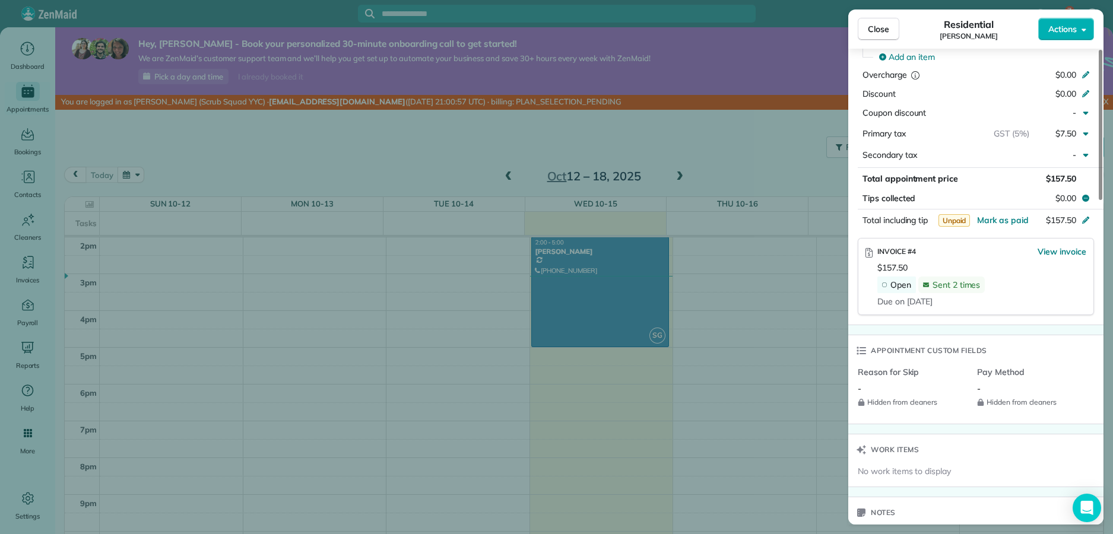
click at [868, 31] on span "Close" at bounding box center [878, 29] width 21 height 12
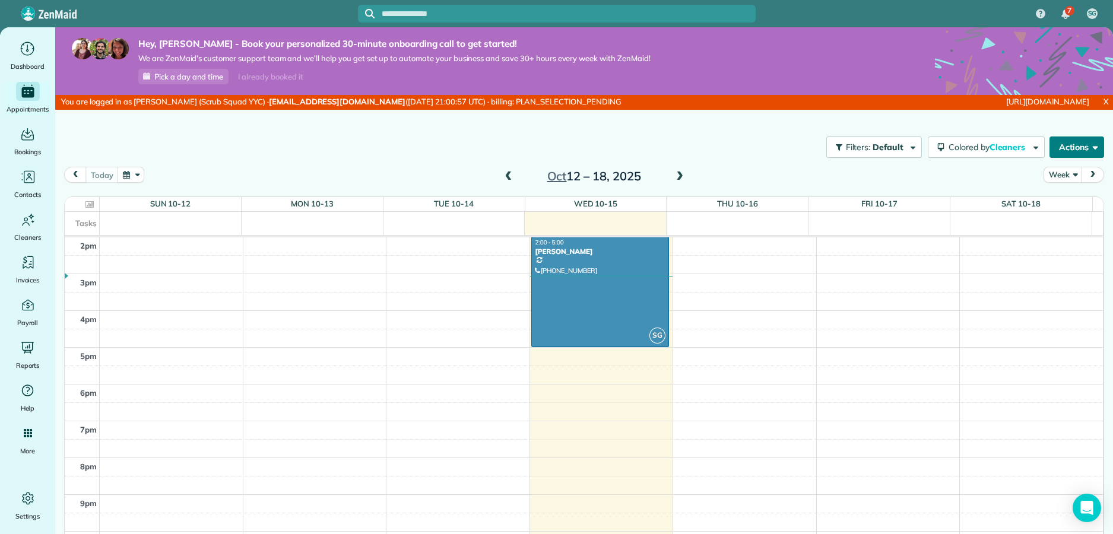
click at [1058, 144] on button "Actions" at bounding box center [1076, 147] width 55 height 21
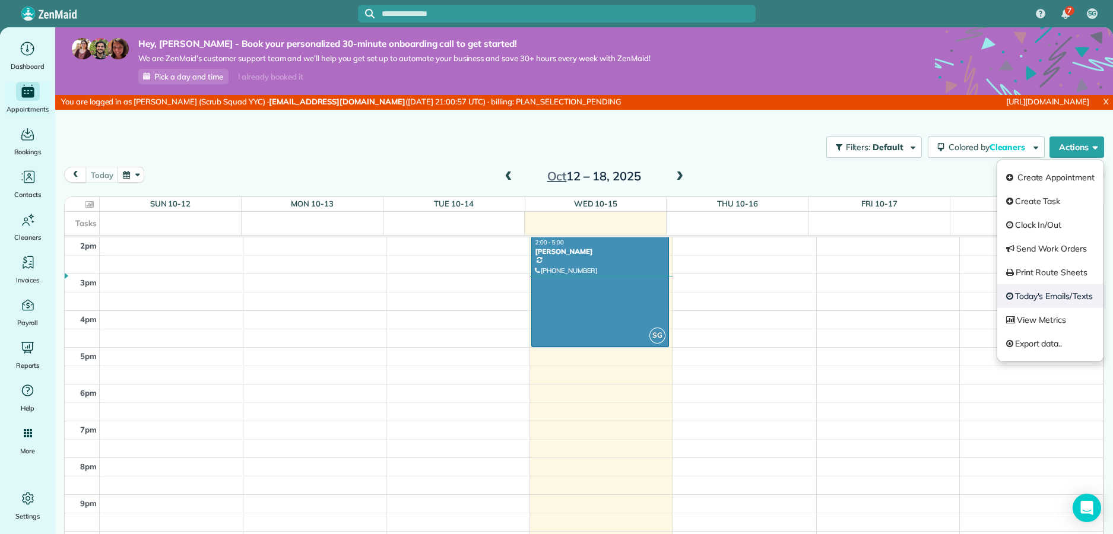
click at [1036, 296] on link "Today's Emails/Texts" at bounding box center [1050, 296] width 106 height 24
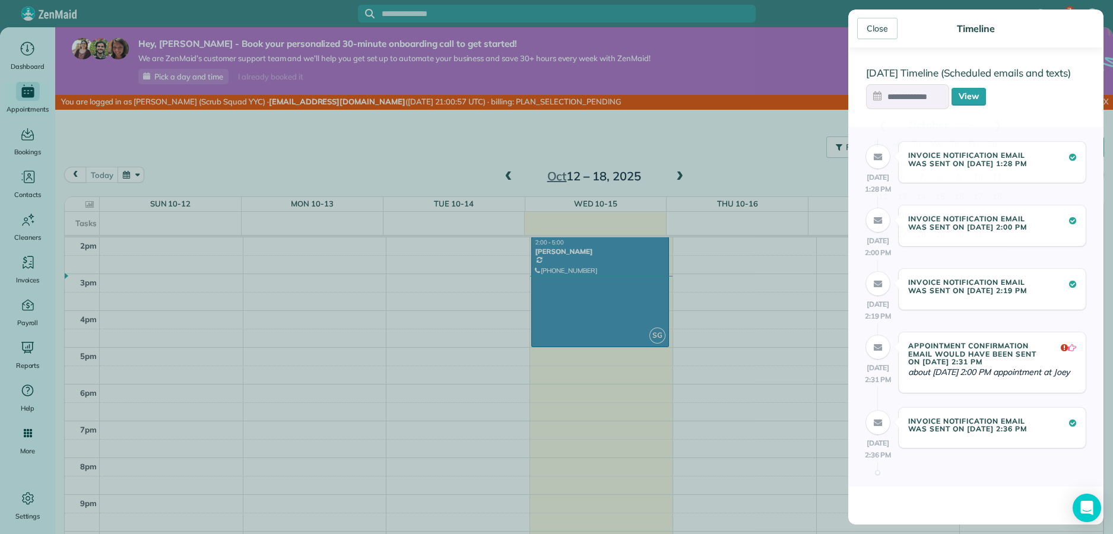
click at [912, 98] on input "text" at bounding box center [907, 96] width 83 height 25
click at [912, 99] on input "text" at bounding box center [907, 96] width 83 height 25
click at [1041, 115] on div "15 Oct Timeline (Scheduled emails and texts) View 15 Oct 1:28 PM Invoice Notifi…" at bounding box center [975, 285] width 255 height 477
click at [943, 433] on h5 "Invoice Notification Email was sent on 15 Oct 2:36 PM" at bounding box center [975, 424] width 134 height 15
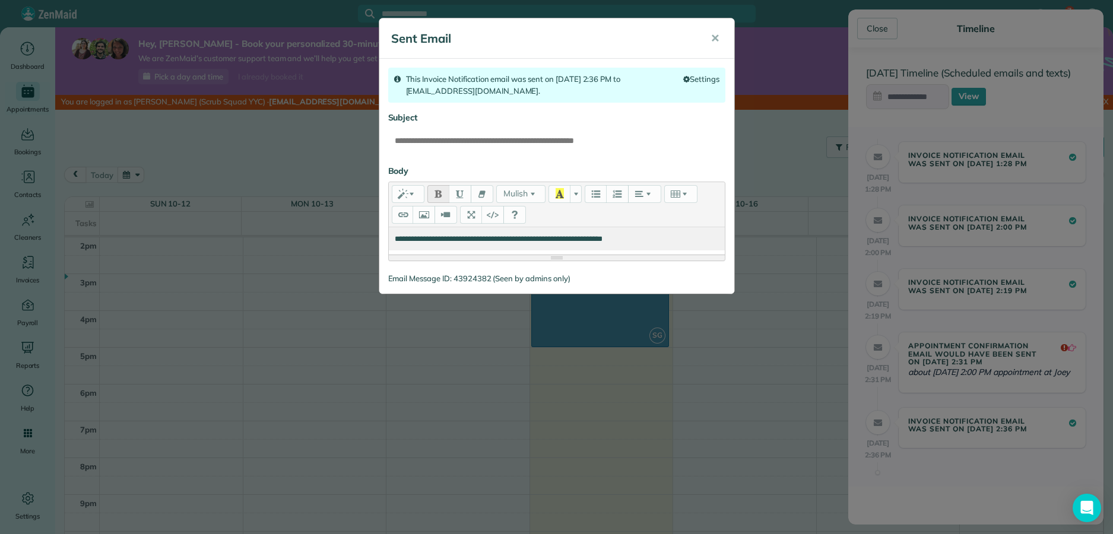
click at [943, 437] on div "**********" at bounding box center [556, 267] width 1113 height 534
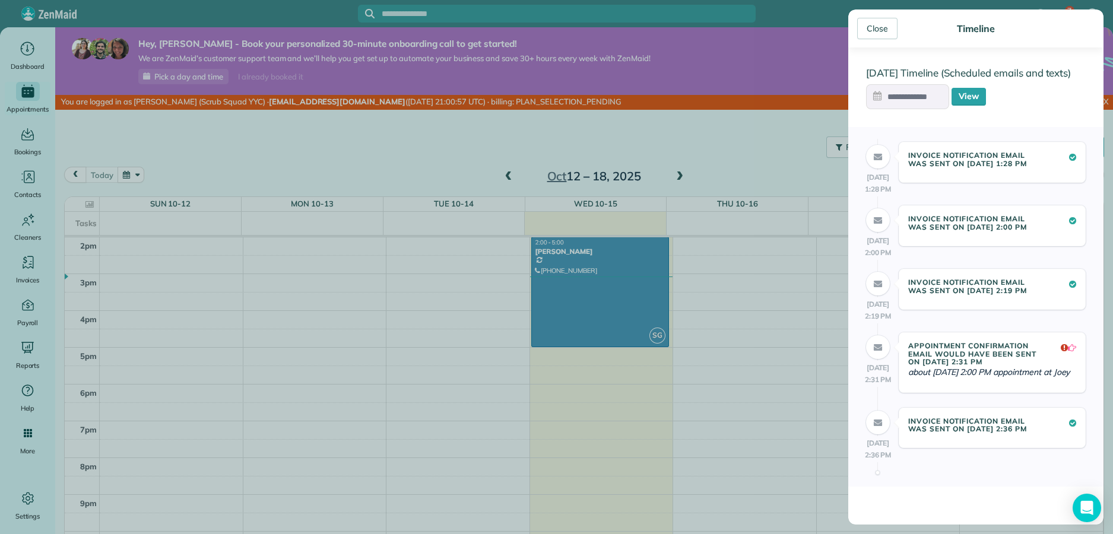
click at [921, 102] on input "text" at bounding box center [907, 96] width 83 height 25
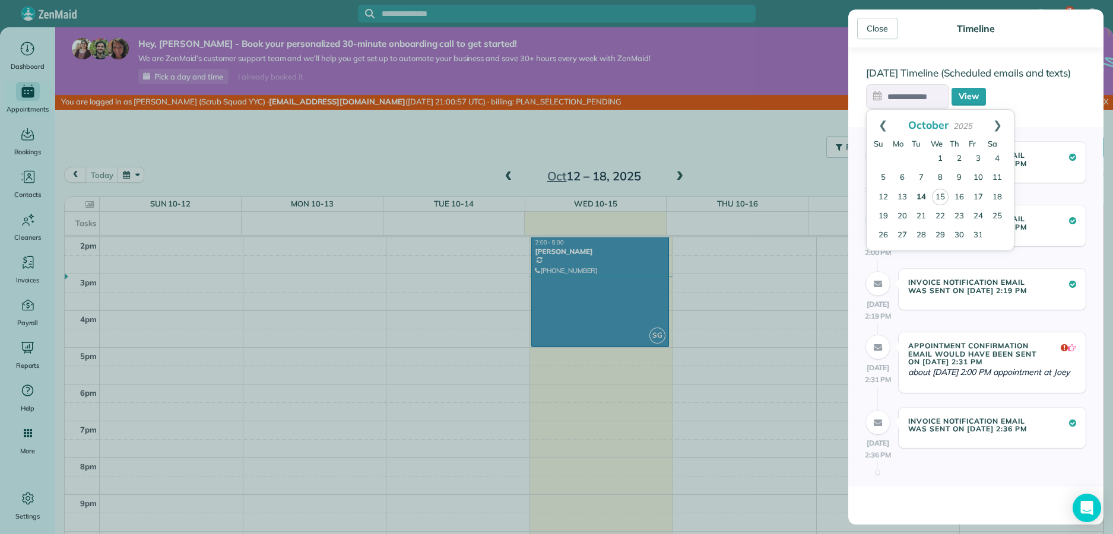
click at [923, 192] on link "14" at bounding box center [921, 197] width 19 height 19
type input "**********"
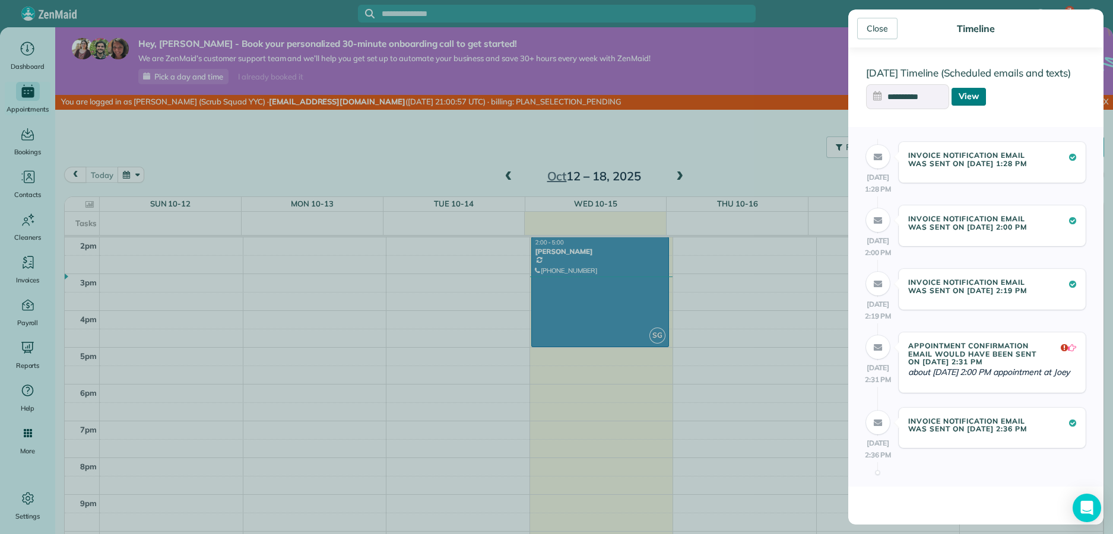
click at [967, 96] on link "View" at bounding box center [969, 97] width 34 height 18
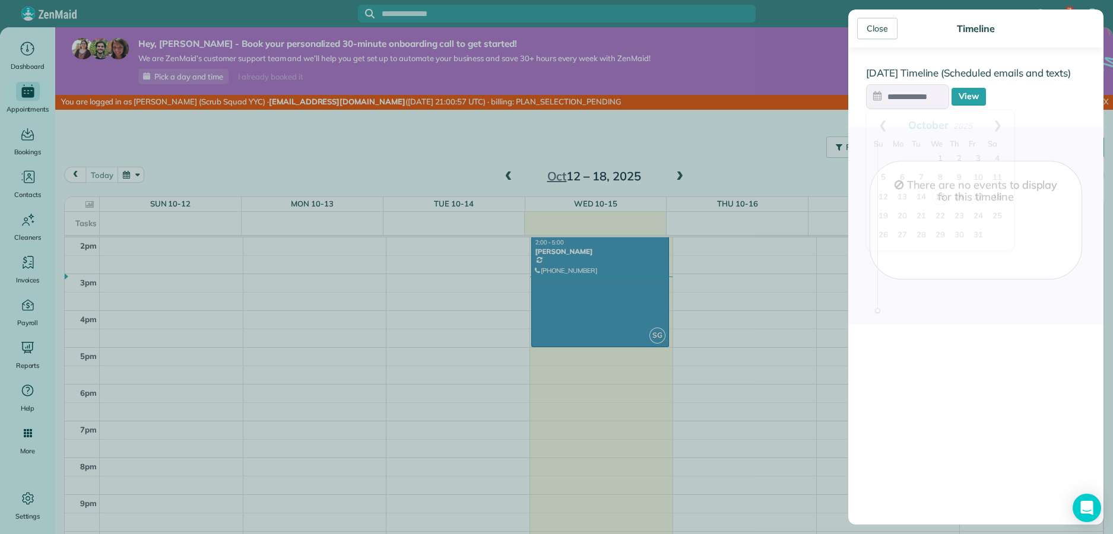
click at [905, 101] on input "text" at bounding box center [907, 96] width 83 height 25
click at [963, 204] on link "16" at bounding box center [959, 197] width 19 height 19
type input "**********"
click at [959, 99] on link "View" at bounding box center [969, 97] width 34 height 18
click at [926, 93] on input "text" at bounding box center [907, 96] width 83 height 25
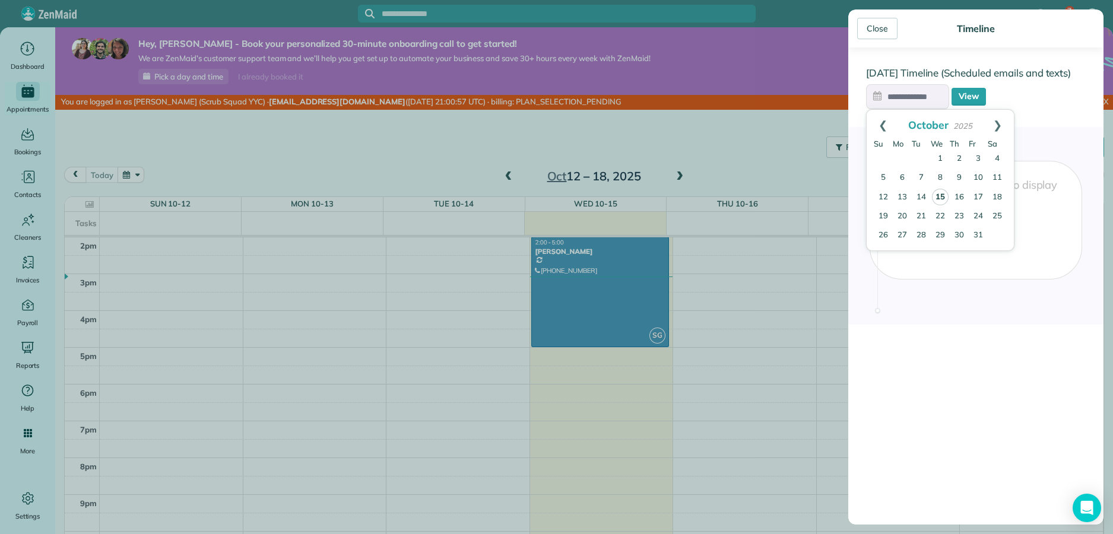
click at [943, 193] on link "15" at bounding box center [940, 197] width 17 height 17
type input "**********"
click at [957, 97] on link "View" at bounding box center [969, 97] width 34 height 18
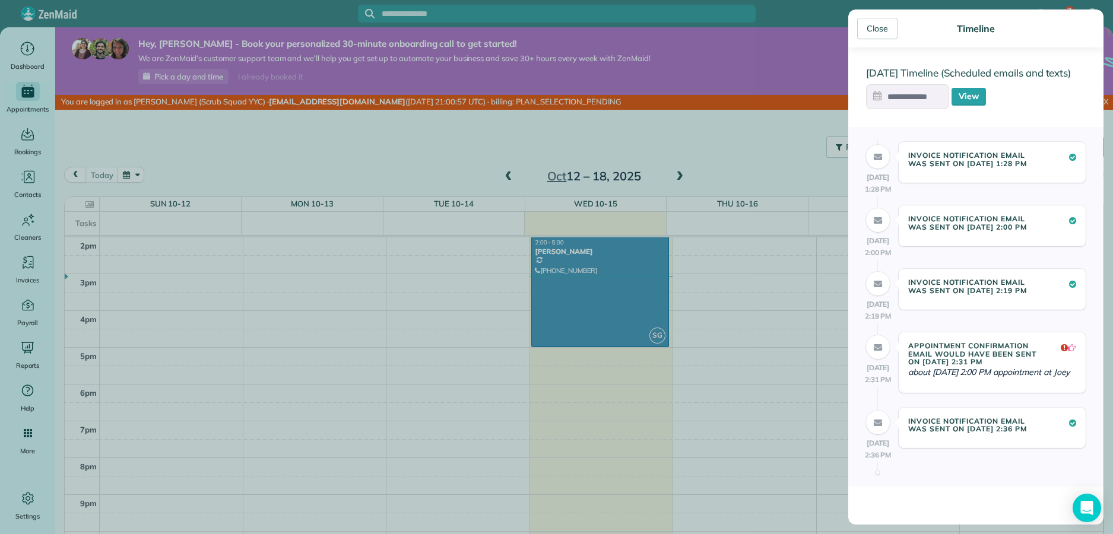
click at [589, 161] on div "Close Timeline 15 Oct Timeline (Scheduled emails and texts) View 15 Oct 1:28 PM…" at bounding box center [556, 267] width 1113 height 534
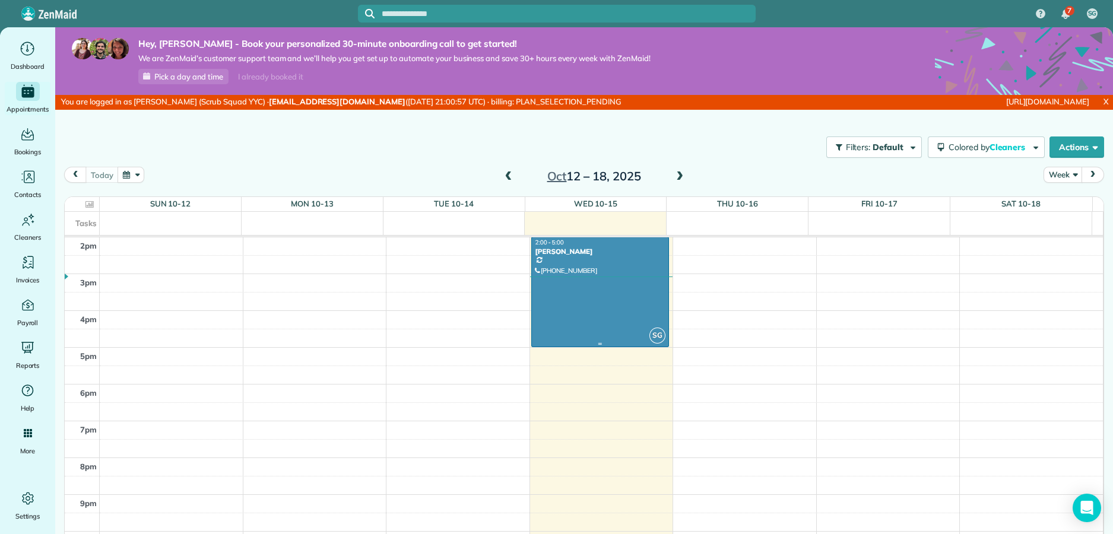
click at [589, 293] on div at bounding box center [600, 291] width 137 height 109
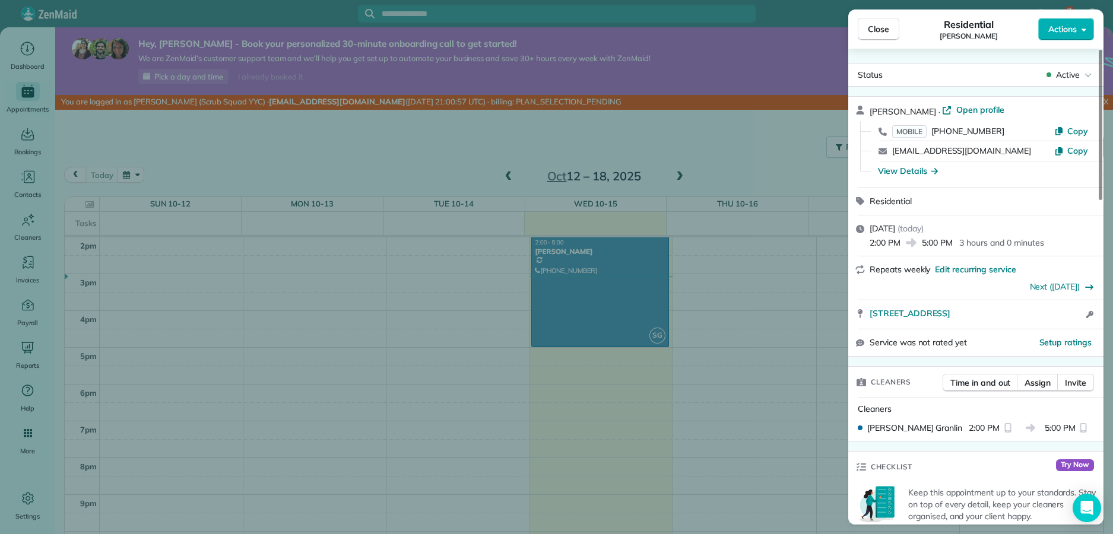
scroll to position [445, 0]
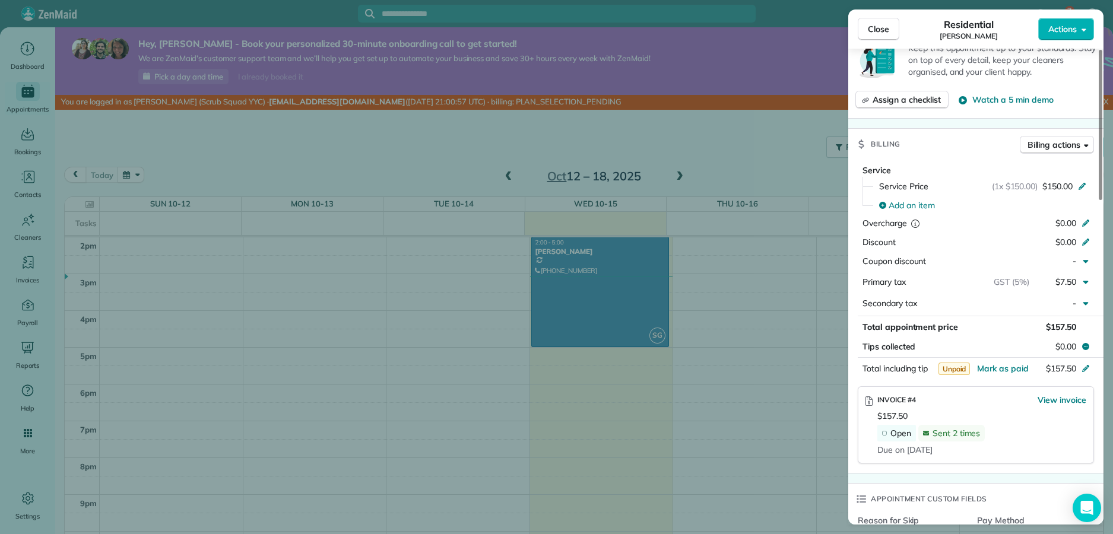
drag, startPoint x: 410, startPoint y: 267, endPoint x: 363, endPoint y: 286, distance: 50.6
click at [401, 270] on div "Close Residential Joey Actions Status Active Joey · Open profile MOBILE (403) 3…" at bounding box center [556, 267] width 1113 height 534
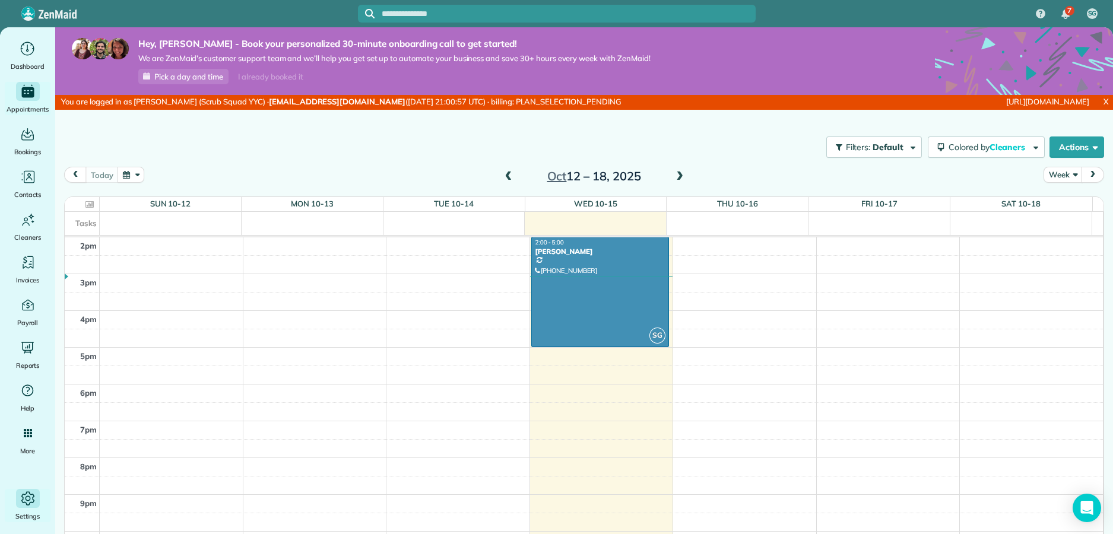
click at [31, 506] on icon "Main" at bounding box center [28, 499] width 18 height 18
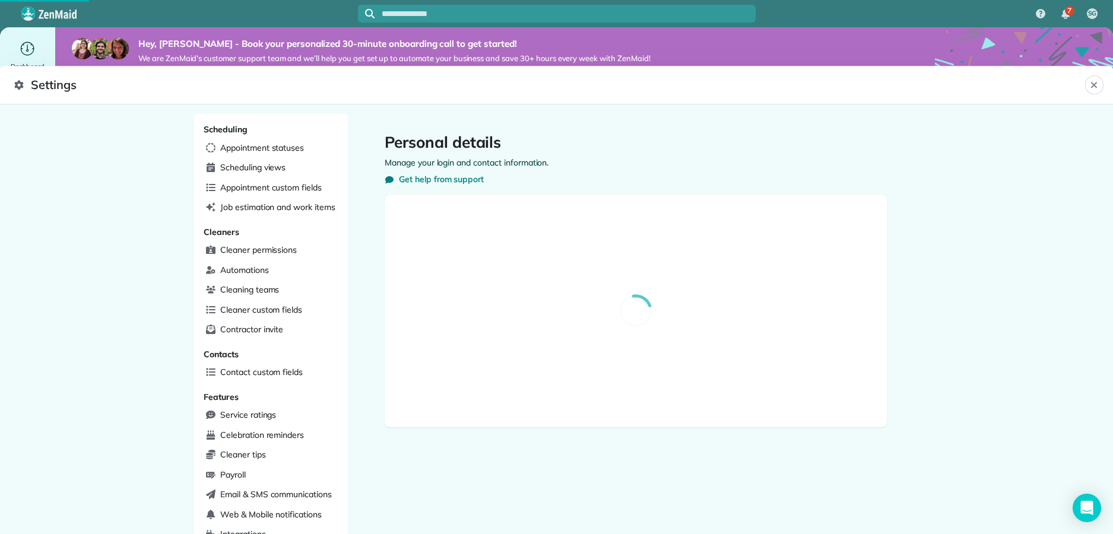
select select "**"
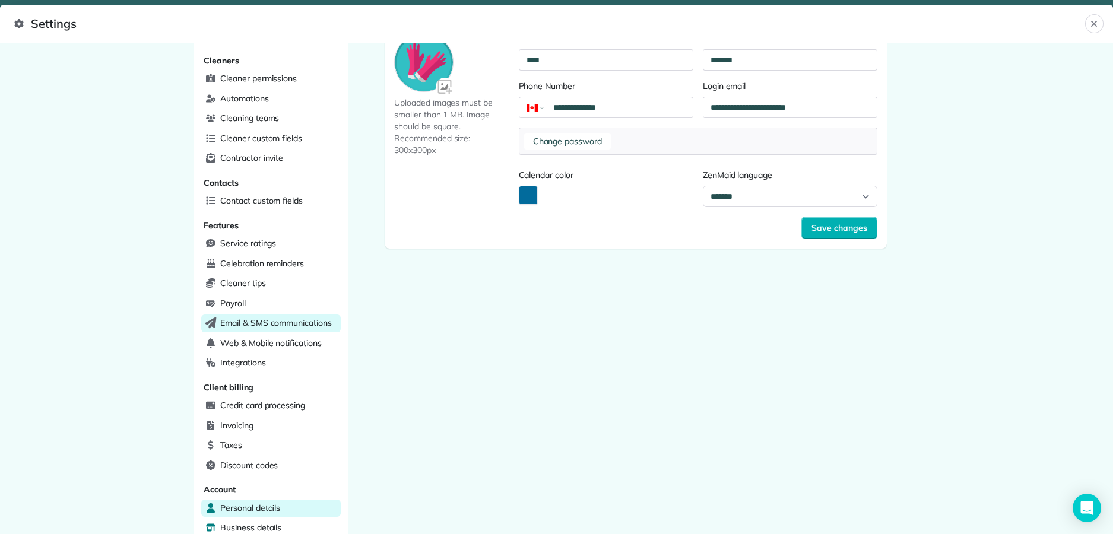
scroll to position [259, 0]
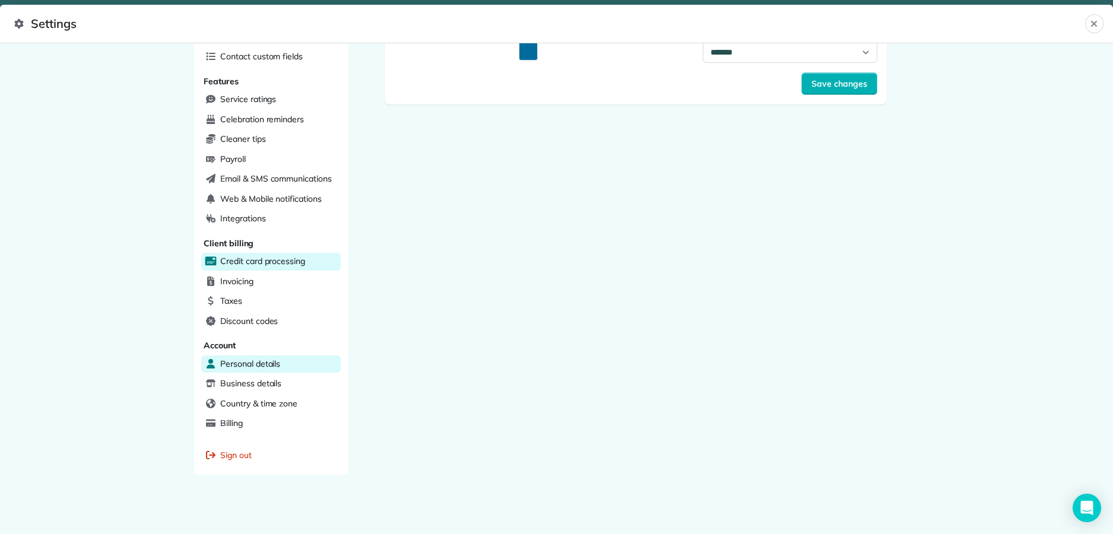
click at [269, 255] on span "Credit card processing" at bounding box center [262, 261] width 85 height 12
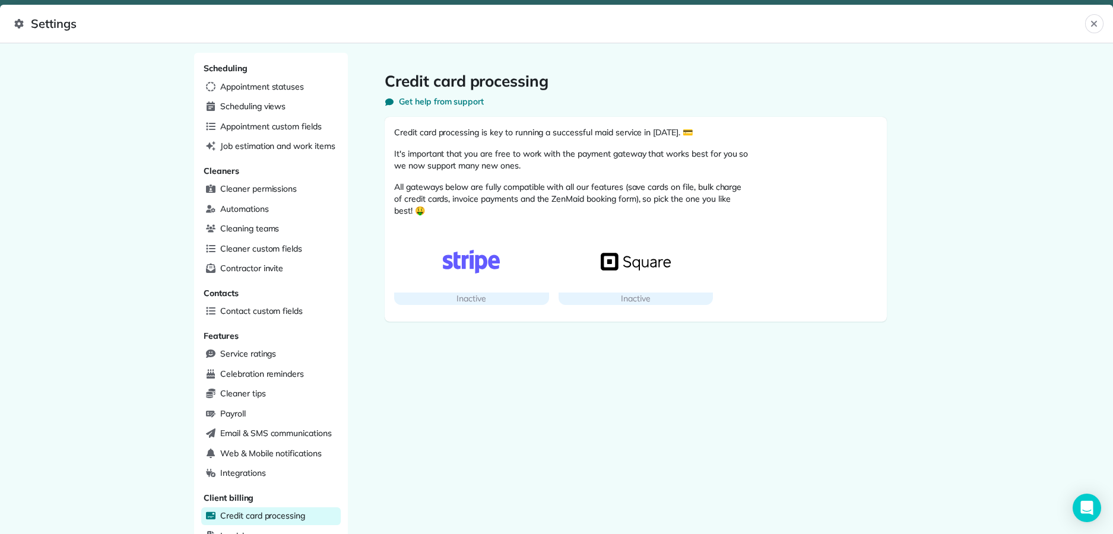
click at [1099, 22] on button "Close" at bounding box center [1094, 23] width 18 height 19
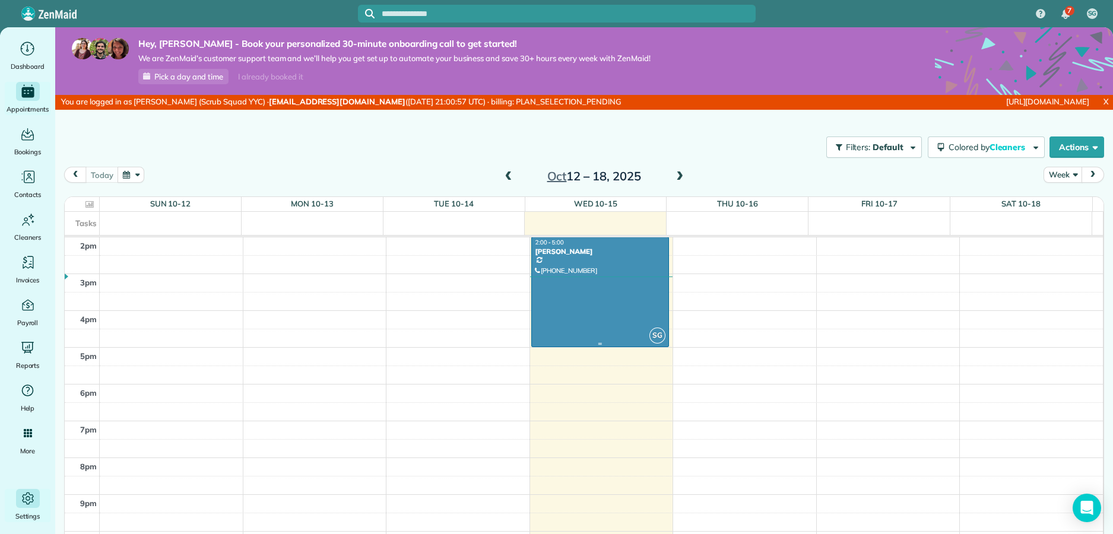
scroll to position [36, 0]
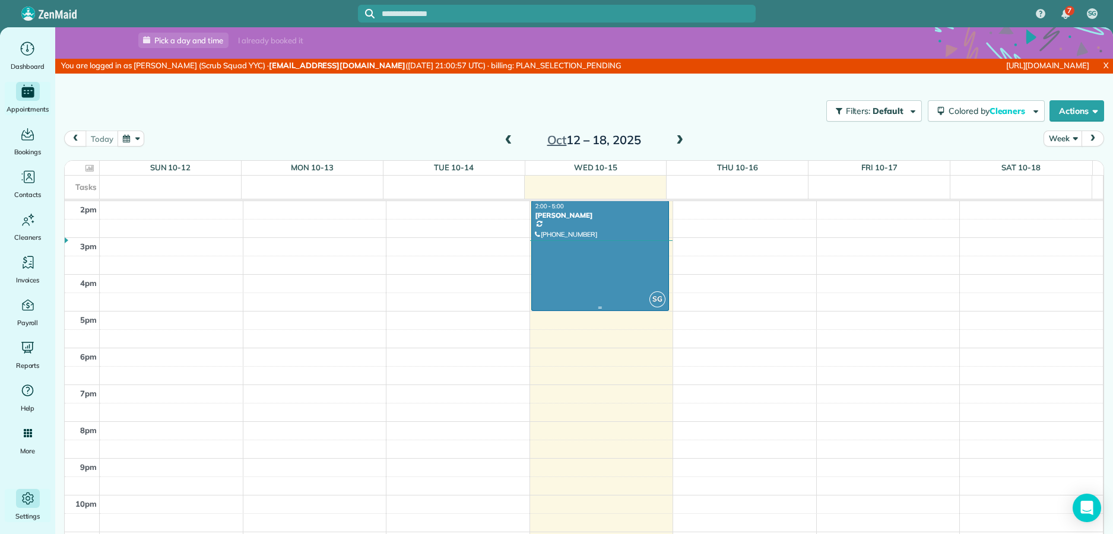
click at [580, 267] on div at bounding box center [600, 255] width 137 height 109
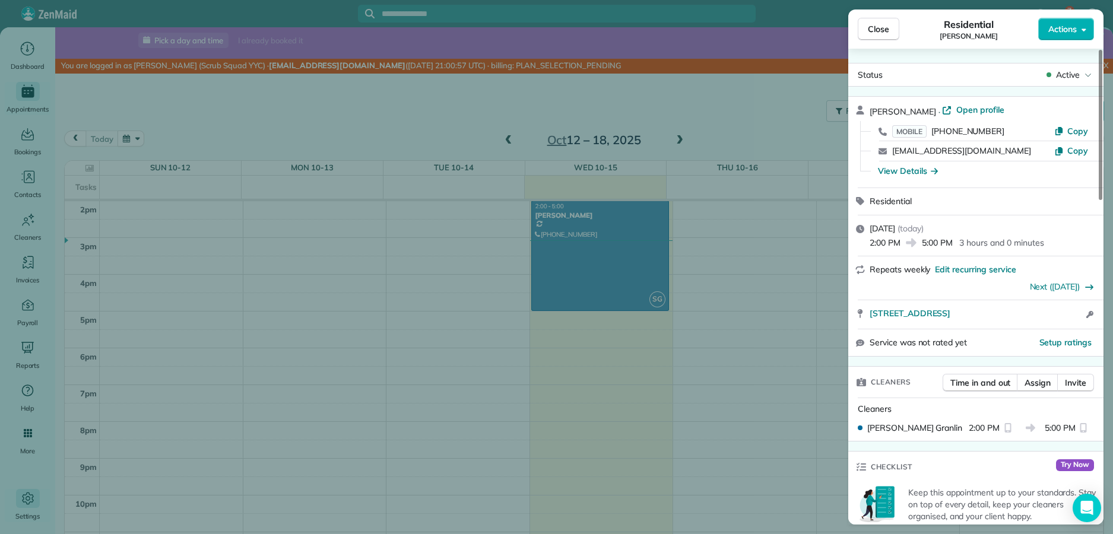
scroll to position [148, 0]
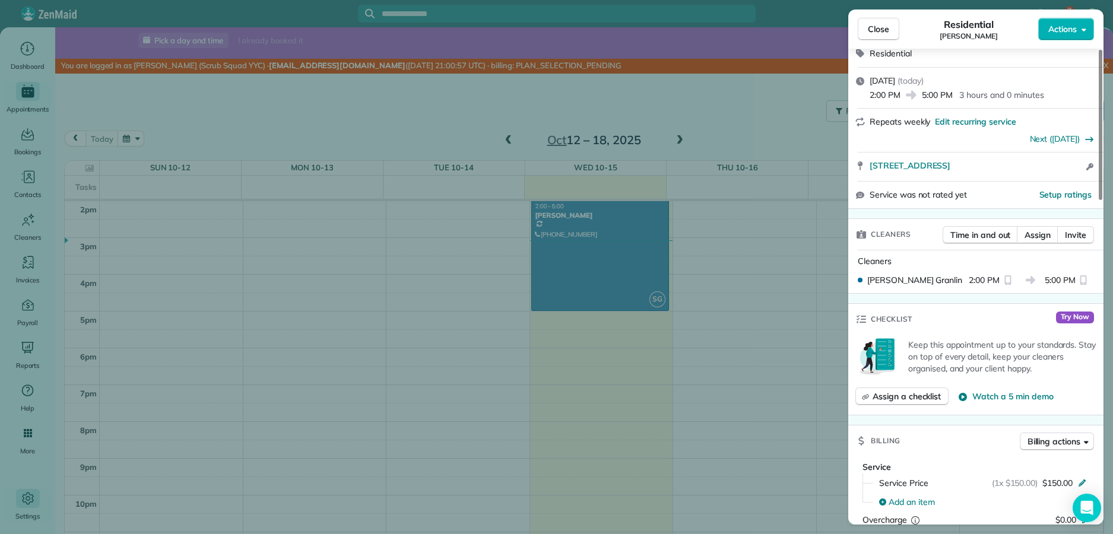
drag, startPoint x: 535, startPoint y: 233, endPoint x: 423, endPoint y: 278, distance: 121.5
click at [490, 243] on div "Close Residential Joey Actions Status Active Joey · Open profile MOBILE (403) 3…" at bounding box center [556, 267] width 1113 height 534
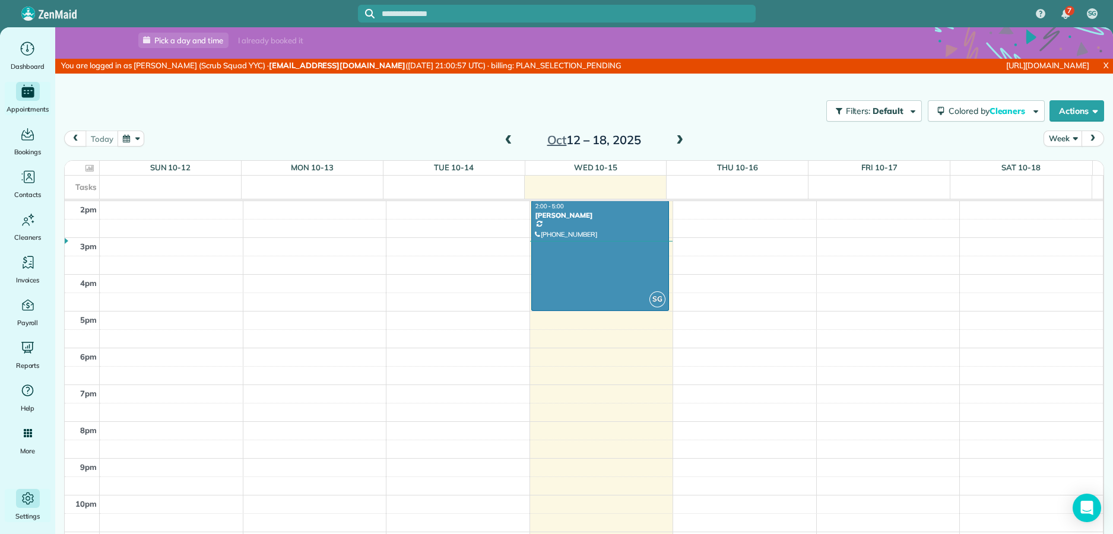
click at [432, 116] on div "Filters: Default Colored by Cleaners Color by Cleaner Color by Team Color by St…" at bounding box center [584, 110] width 1058 height 39
click at [28, 503] on icon "Main" at bounding box center [27, 498] width 15 height 15
select select "**"
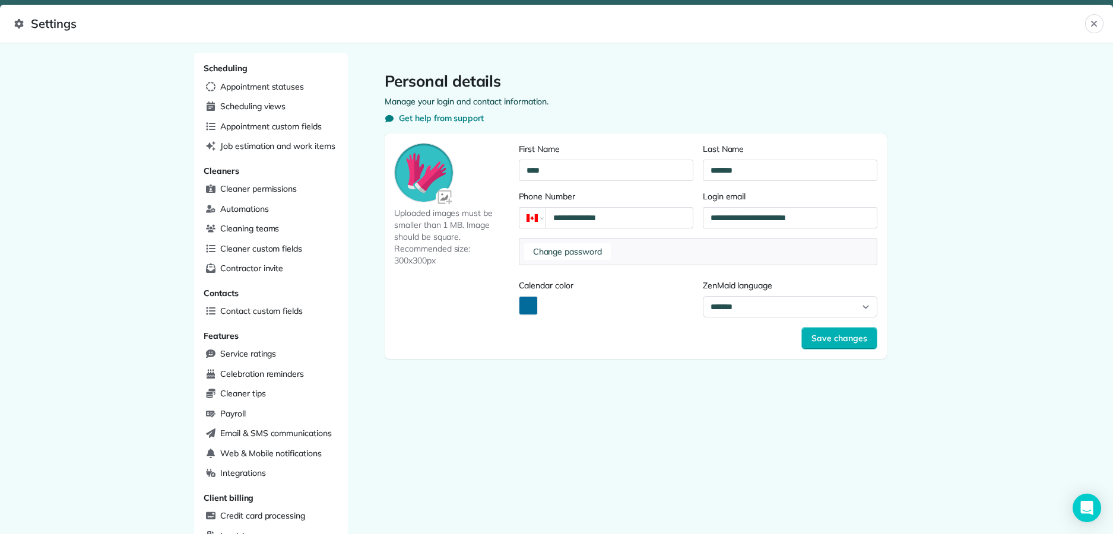
scroll to position [259, 0]
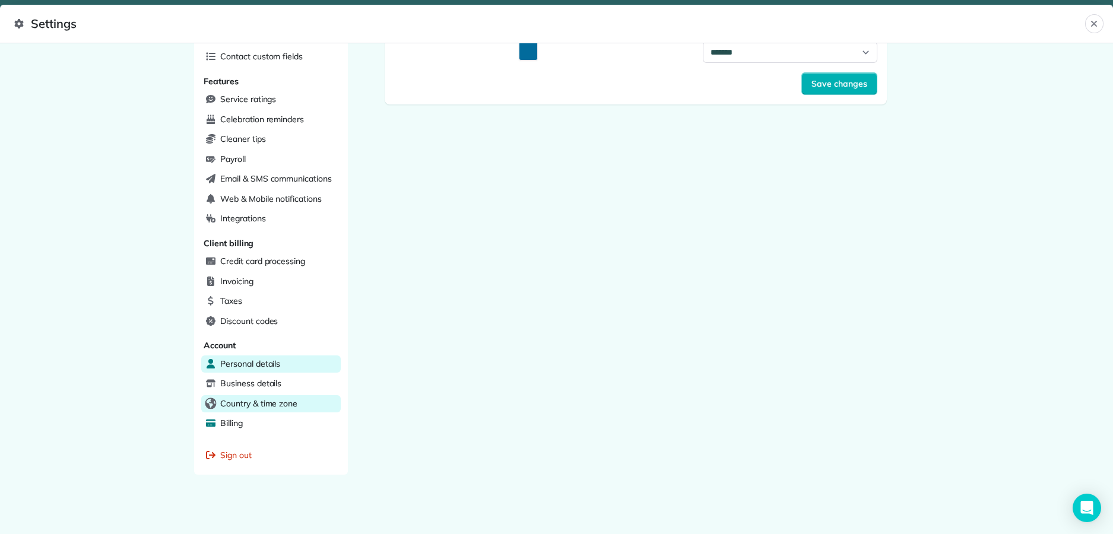
click at [255, 418] on div "Billing" at bounding box center [270, 424] width 139 height 18
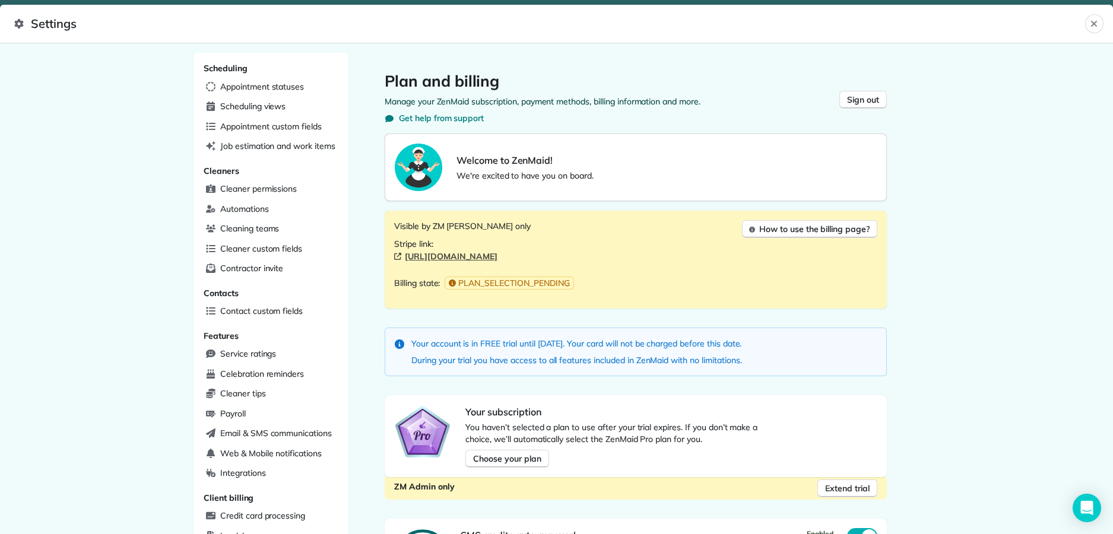
scroll to position [296, 0]
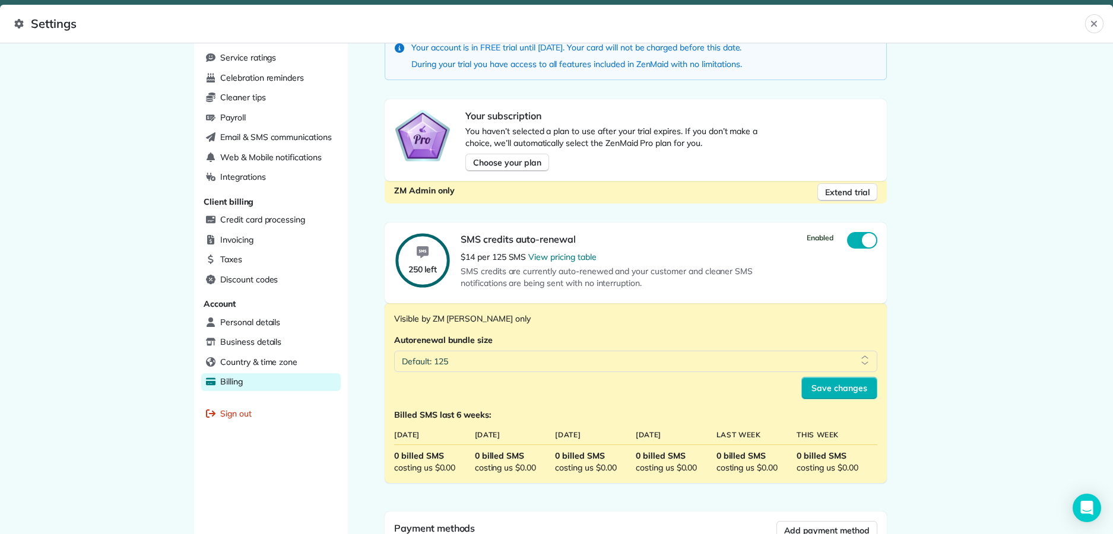
click at [553, 255] on link "View pricing table" at bounding box center [562, 257] width 68 height 11
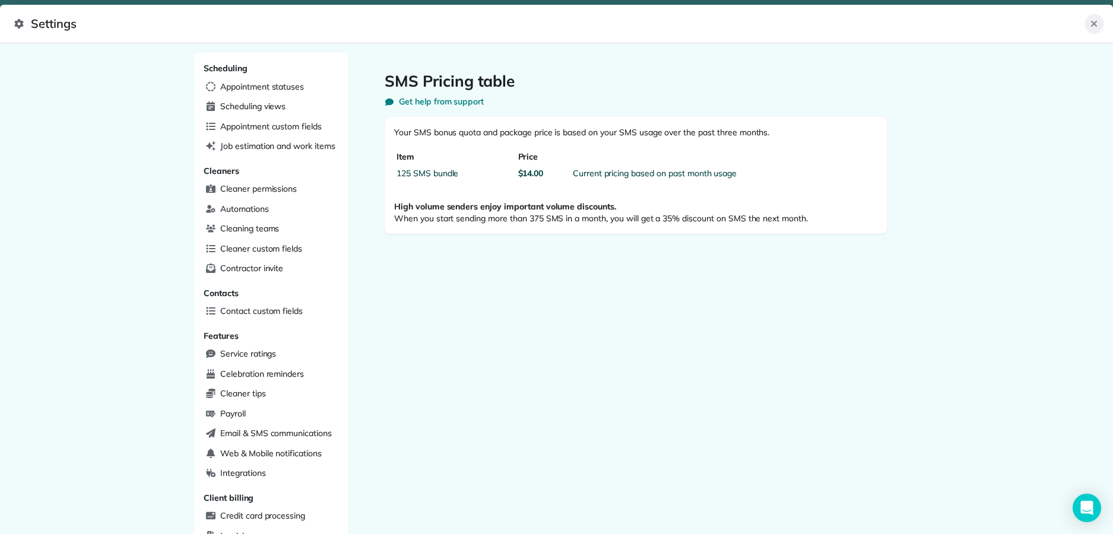
click at [1098, 26] on icon "Close" at bounding box center [1093, 23] width 9 height 9
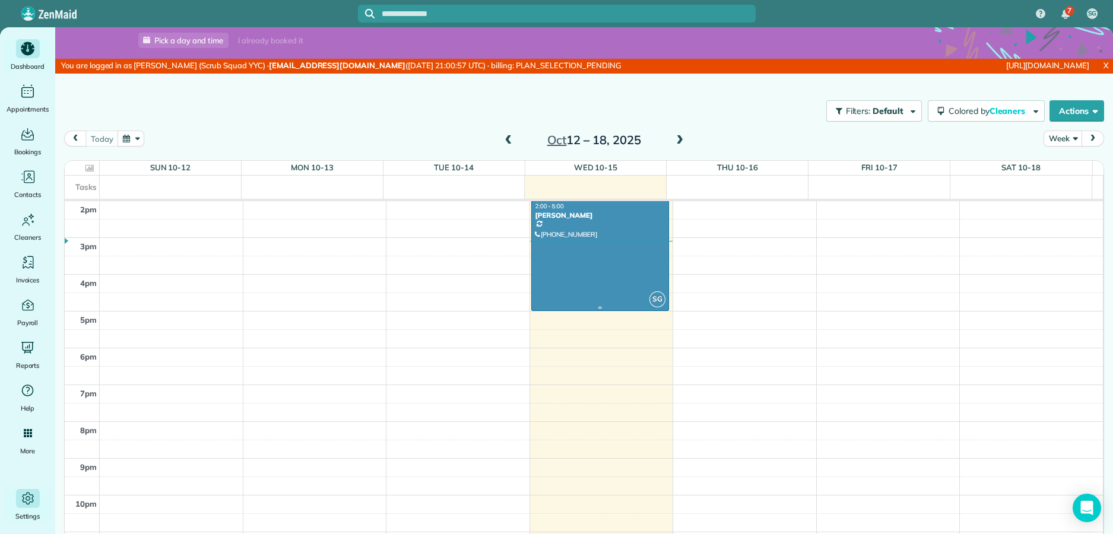
click at [611, 249] on div at bounding box center [600, 255] width 137 height 109
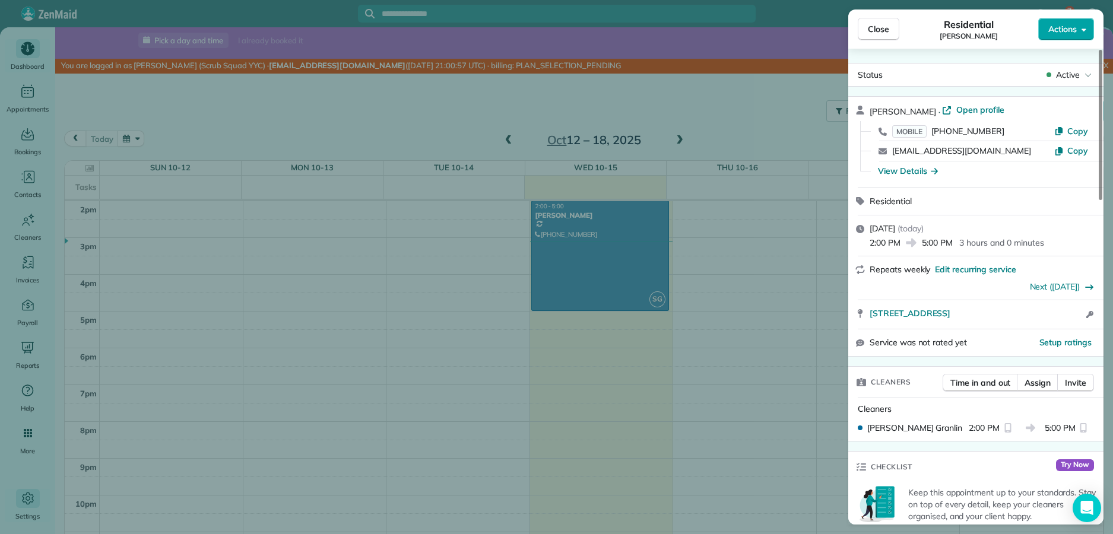
click at [1055, 28] on span "Actions" at bounding box center [1062, 29] width 28 height 12
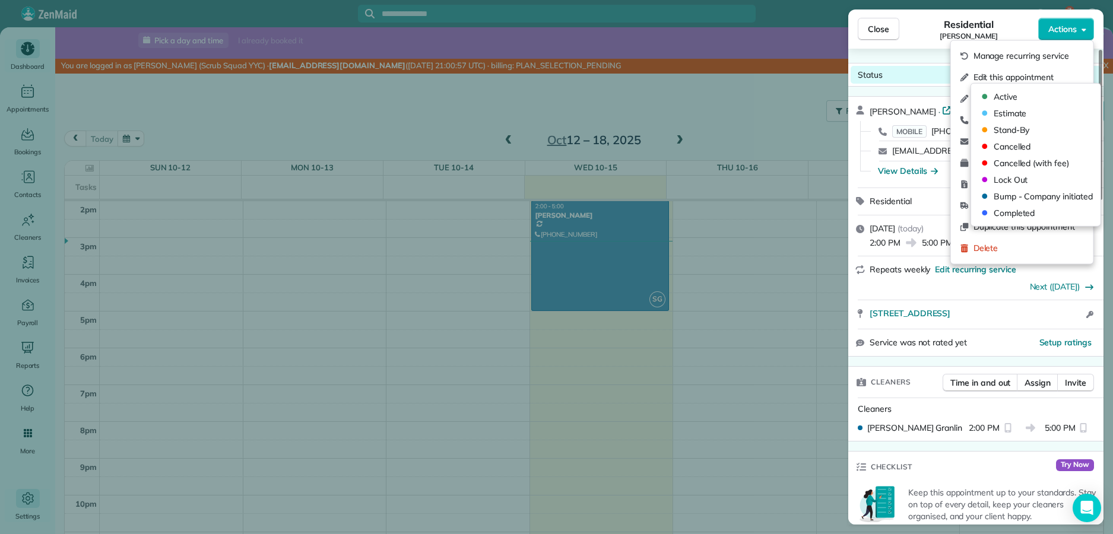
click at [914, 67] on div "Status Active" at bounding box center [976, 75] width 250 height 18
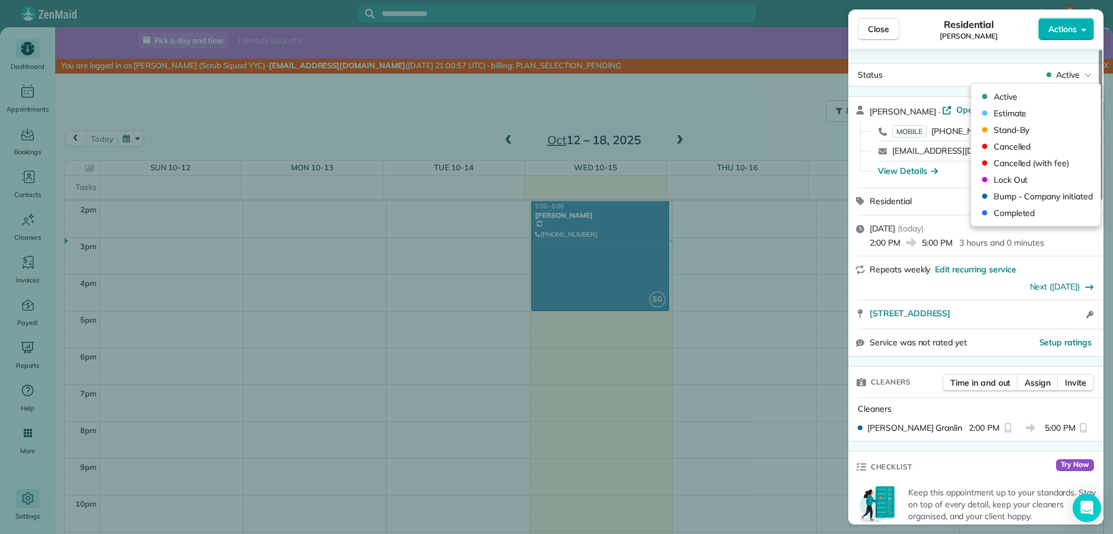
click at [924, 102] on div "Joey · Open profile MOBILE (403) 305-6859 Copy apexmovingyyc@gmail.com Copy Vie…" at bounding box center [975, 142] width 255 height 91
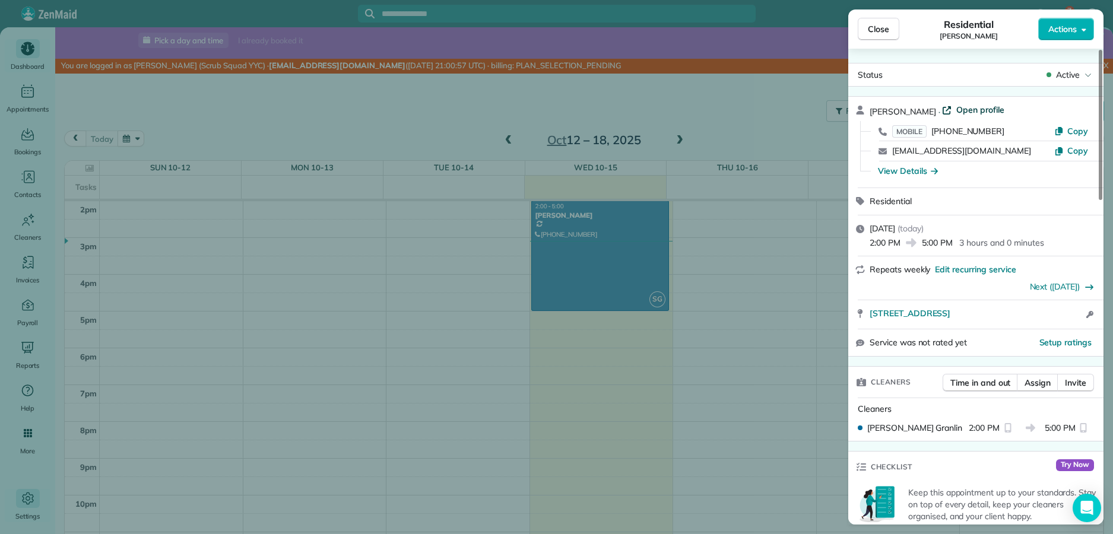
click at [956, 107] on span "Open profile" at bounding box center [980, 110] width 48 height 12
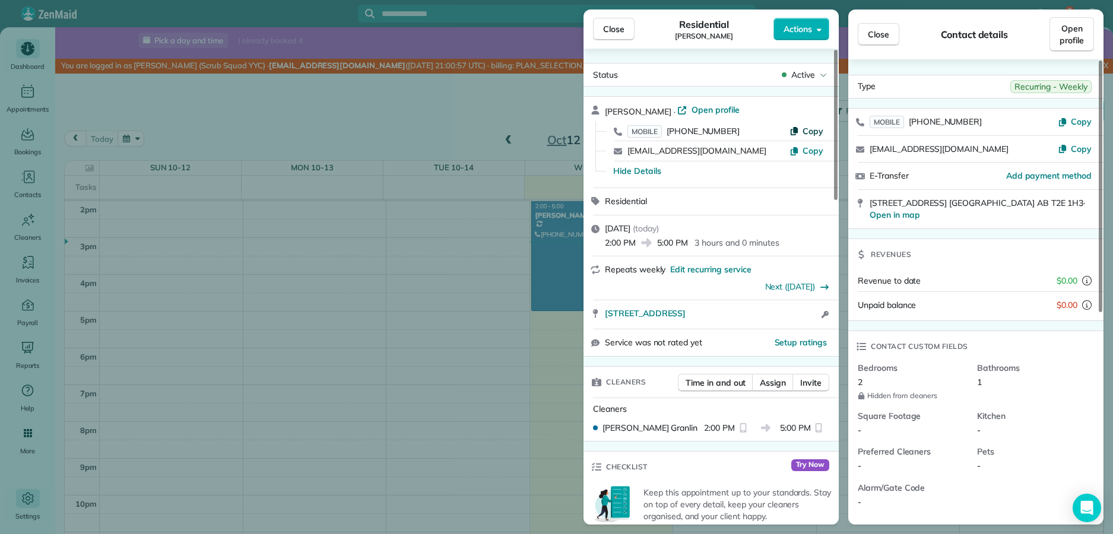
click at [795, 125] on button "Copy" at bounding box center [806, 131] width 34 height 12
click at [798, 135] on button "Copy" at bounding box center [806, 131] width 34 height 12
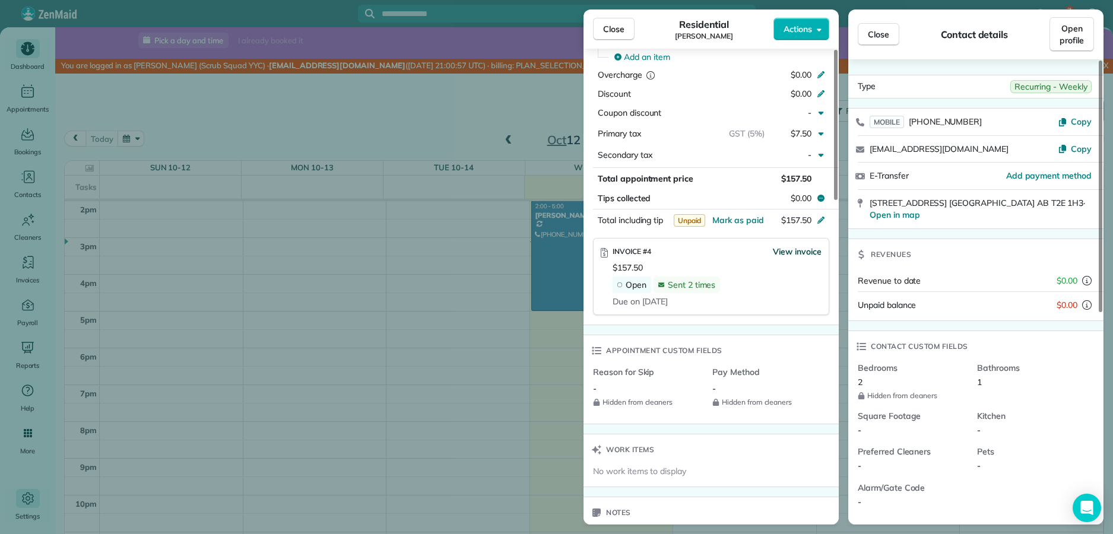
click at [778, 250] on span "View invoice" at bounding box center [797, 252] width 49 height 12
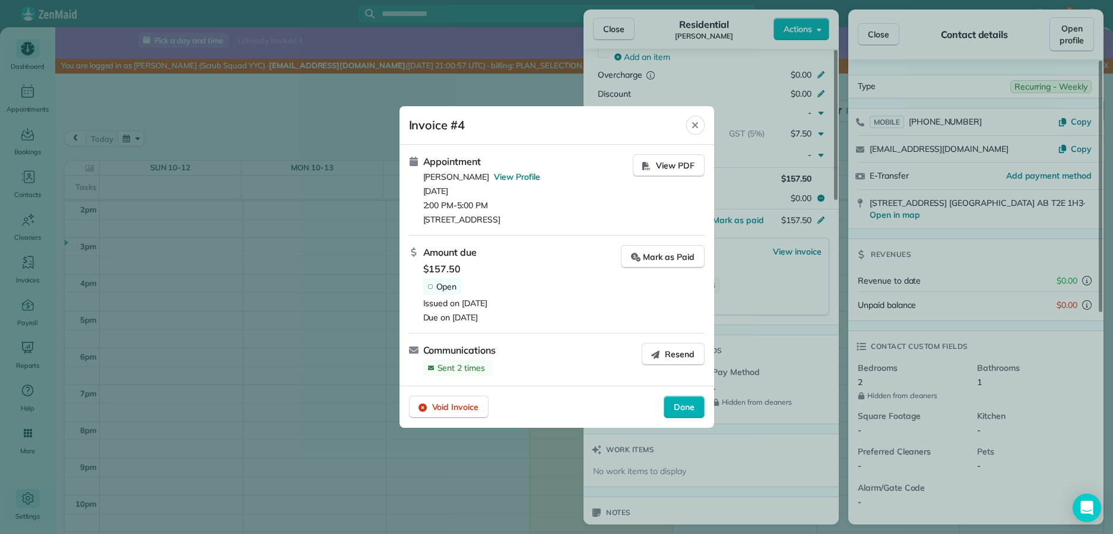
drag, startPoint x: 508, startPoint y: 138, endPoint x: 522, endPoint y: 136, distance: 15.0
click at [508, 138] on header "Invoice #4 Close" at bounding box center [556, 125] width 315 height 39
click at [692, 122] on icon "Close" at bounding box center [694, 125] width 9 height 9
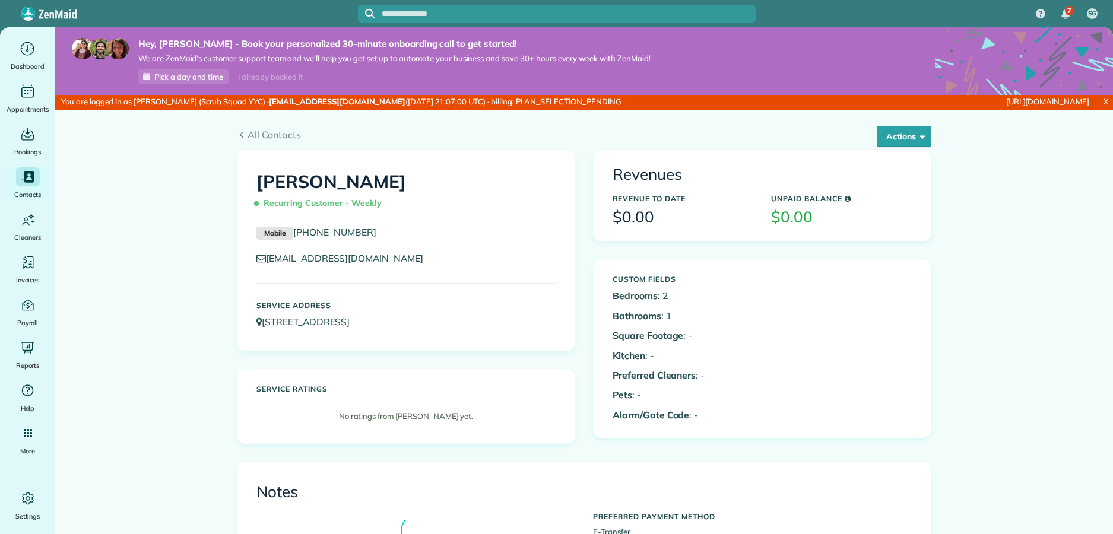
click at [868, 145] on div "Actions Edit Add Appointment Recent Activity Send Email Show Past appointments …" at bounding box center [900, 136] width 64 height 21
click at [877, 136] on button "Actions" at bounding box center [904, 136] width 55 height 21
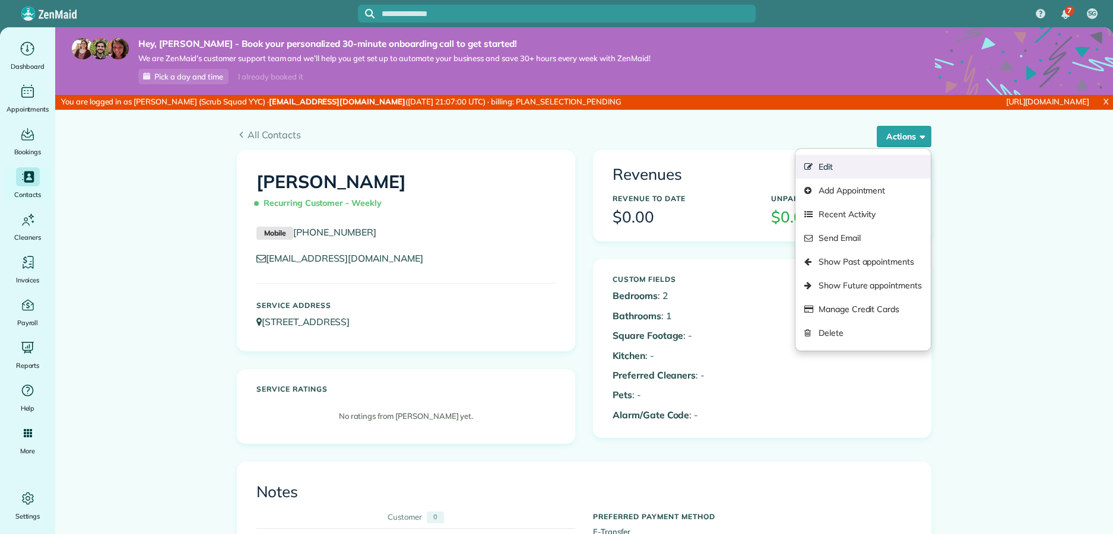
click at [840, 156] on link "Edit" at bounding box center [862, 167] width 135 height 24
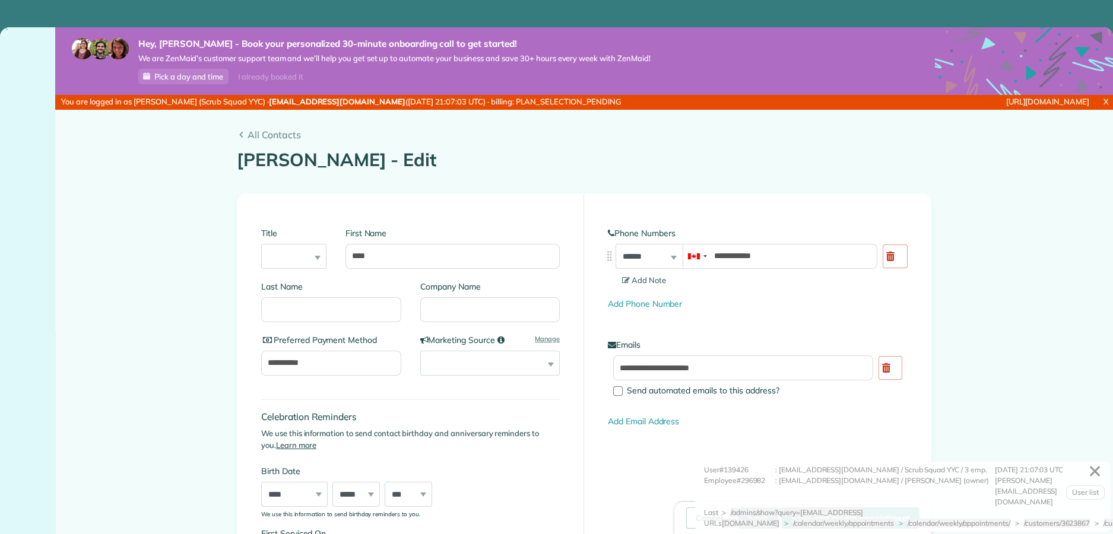
type input "**********"
